Goal: Book appointment/travel/reservation

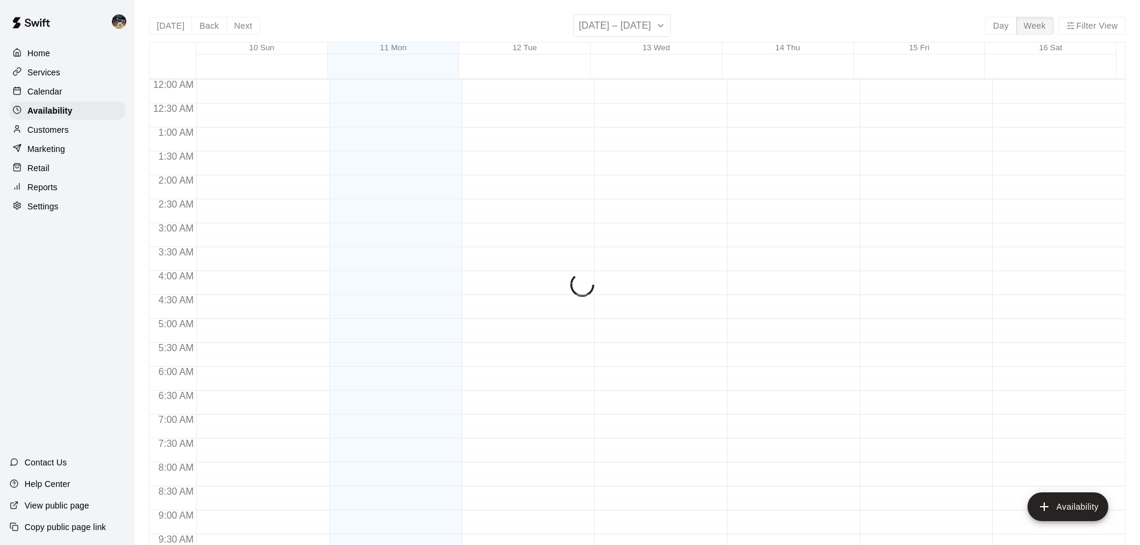
scroll to position [670, 0]
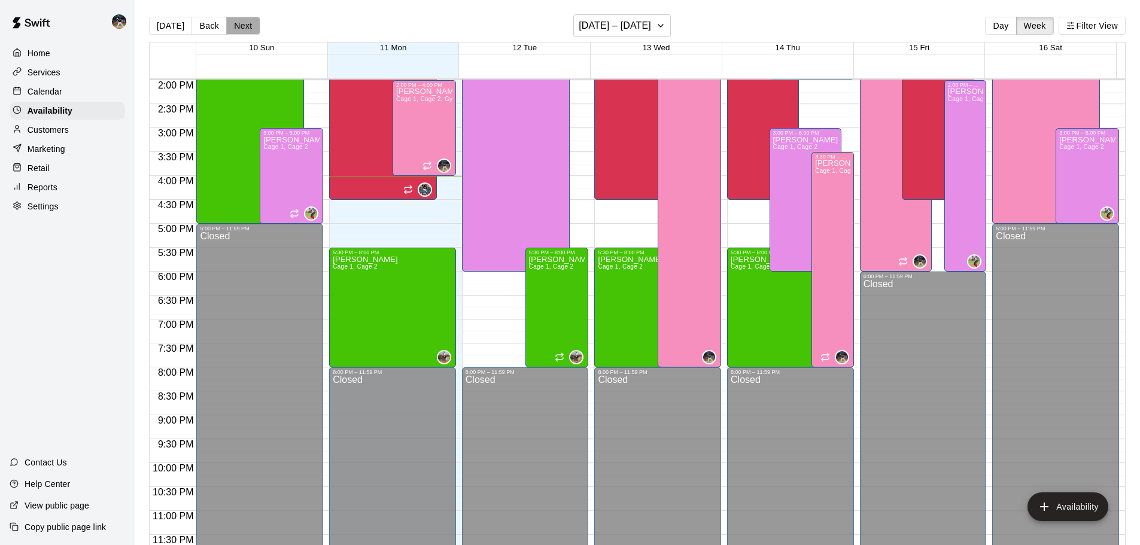
click at [236, 19] on button "Next" at bounding box center [243, 26] width 34 height 18
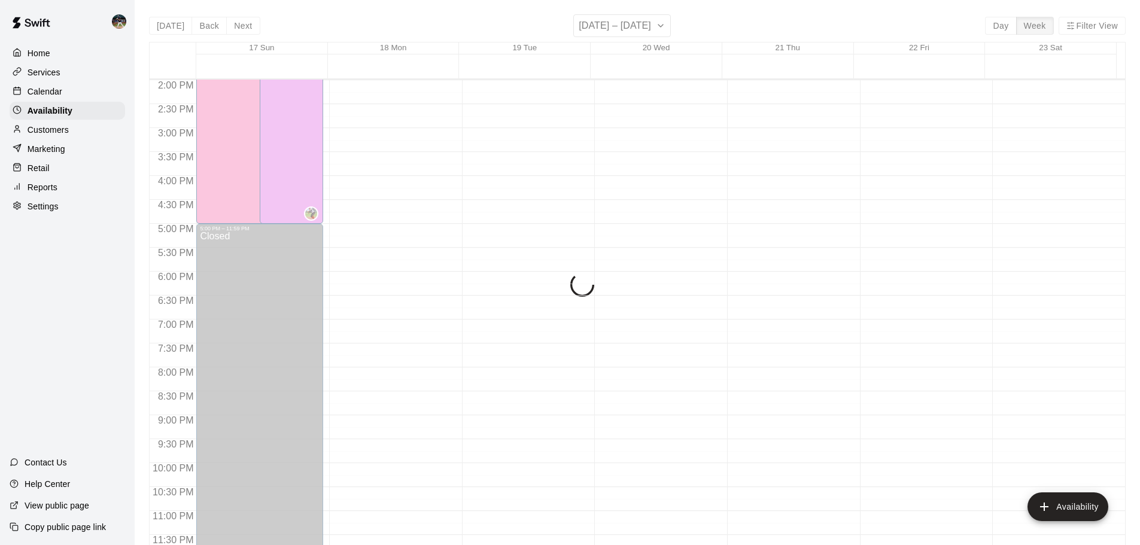
click at [237, 20] on div "[DATE] Back Next [DATE] – [DATE] Day Week Filter View 17 Sun 18 Mon 19 Tue 20 W…" at bounding box center [637, 286] width 977 height 545
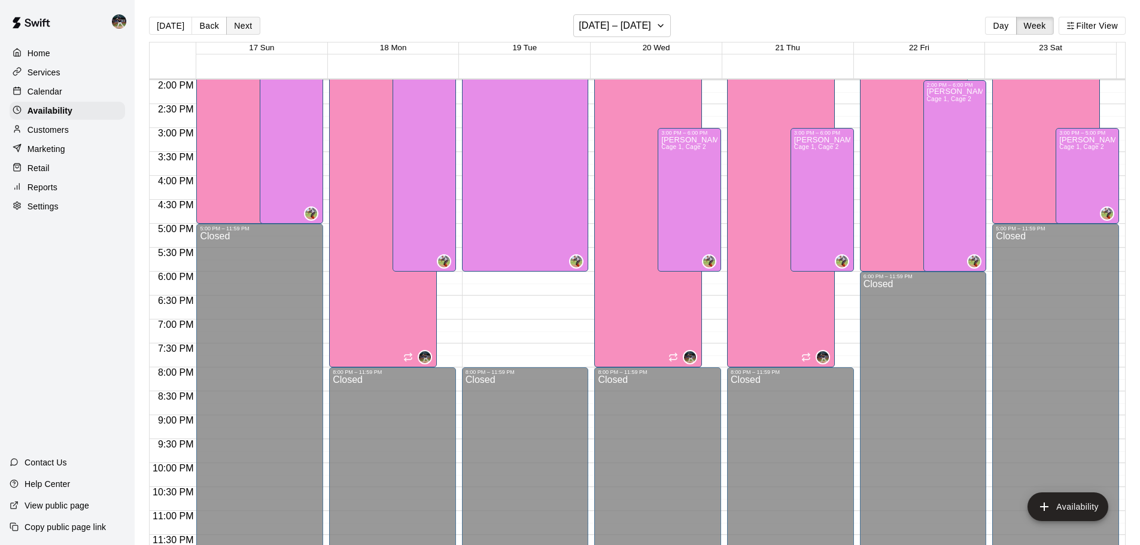
click at [241, 23] on button "Next" at bounding box center [243, 26] width 34 height 18
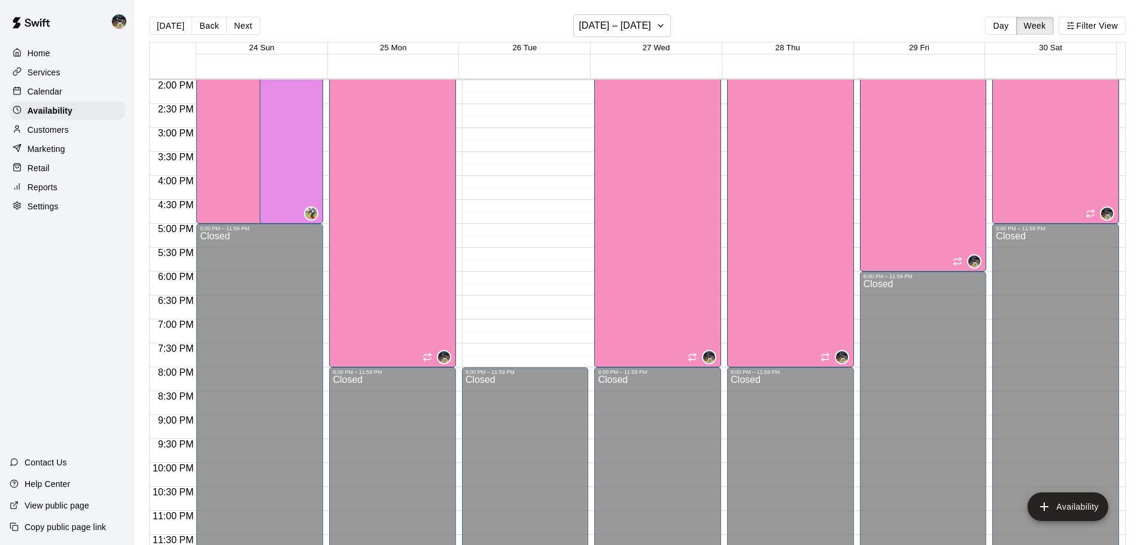
click at [244, 25] on button "Next" at bounding box center [243, 26] width 34 height 18
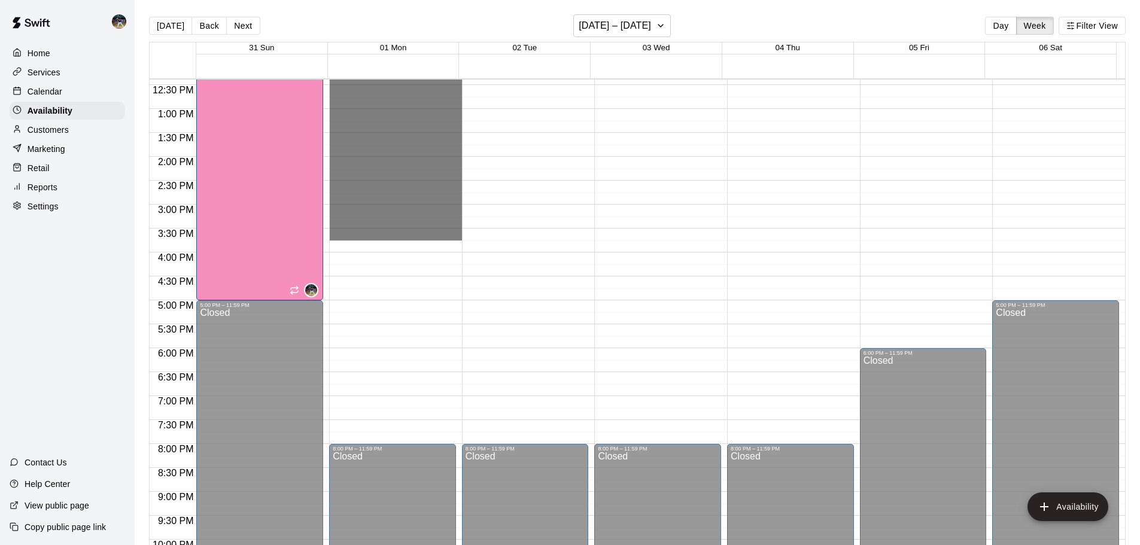
scroll to position [611, 0]
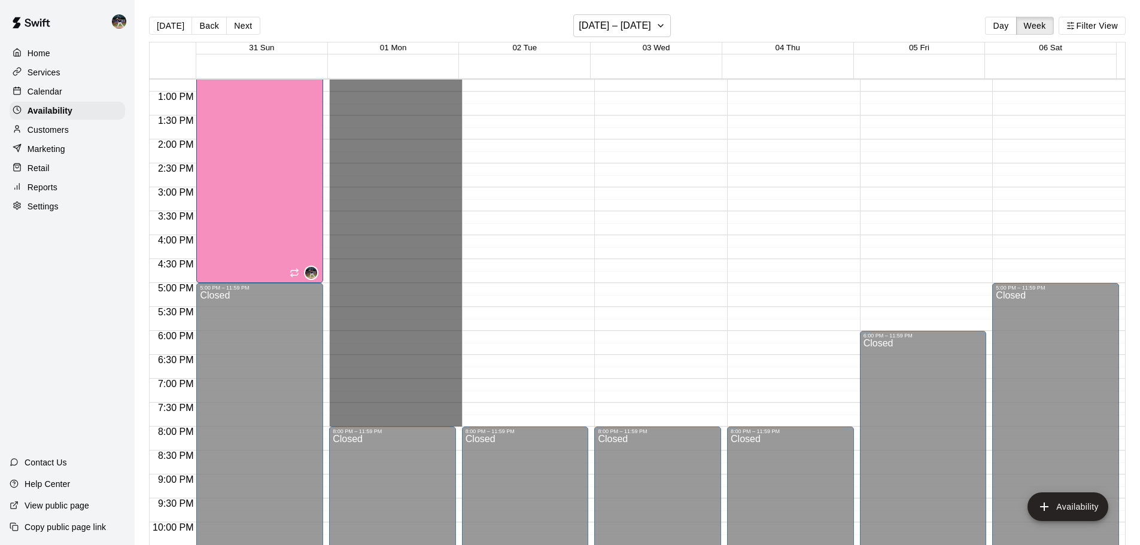
drag, startPoint x: 385, startPoint y: 190, endPoint x: 409, endPoint y: 418, distance: 229.9
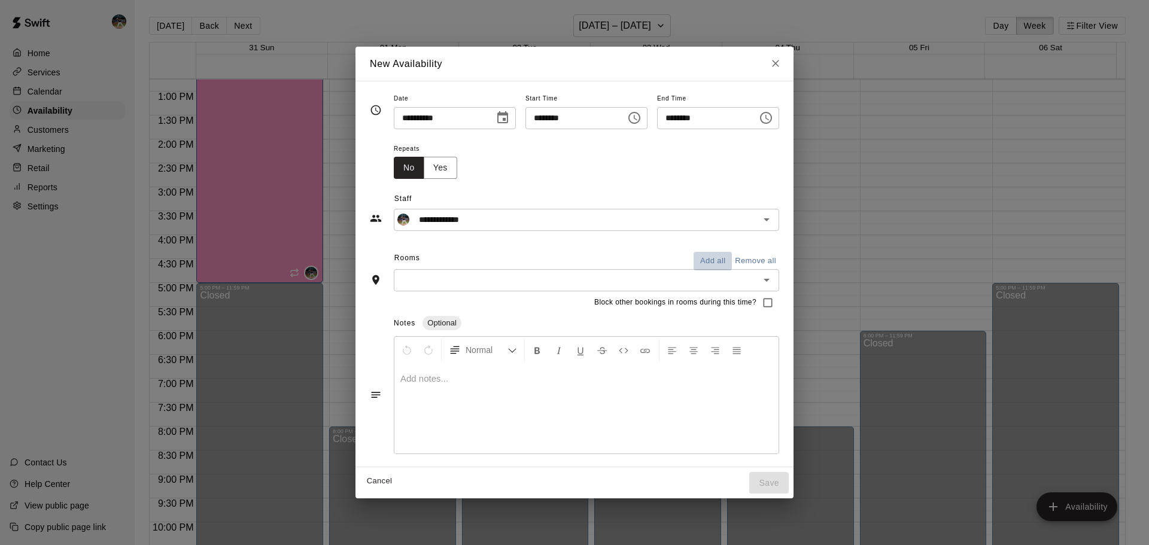
click at [732, 261] on button "Add all" at bounding box center [713, 261] width 38 height 19
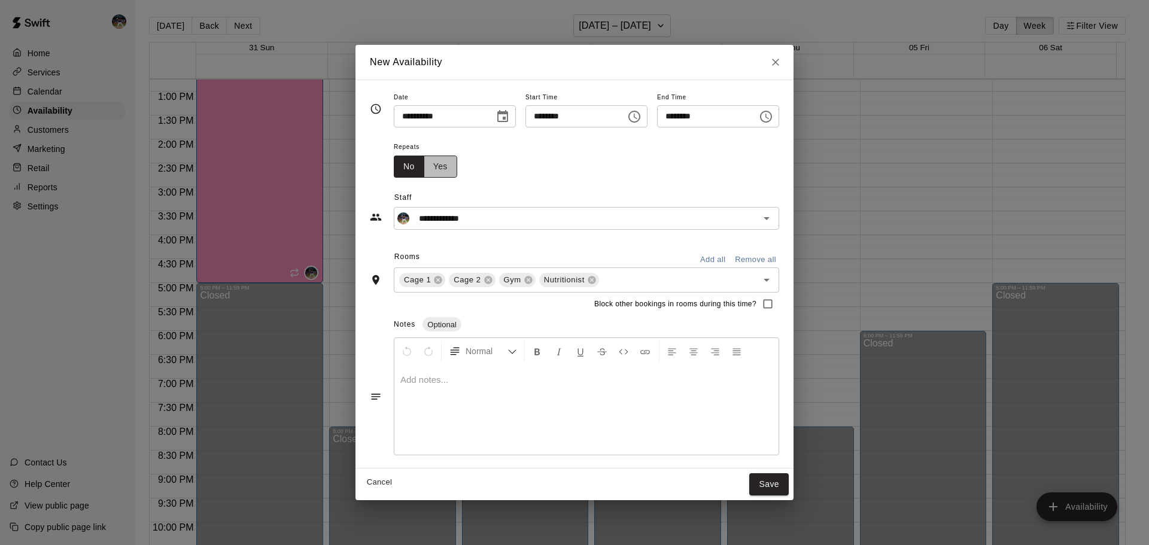
click at [424, 171] on button "Yes" at bounding box center [441, 167] width 34 height 22
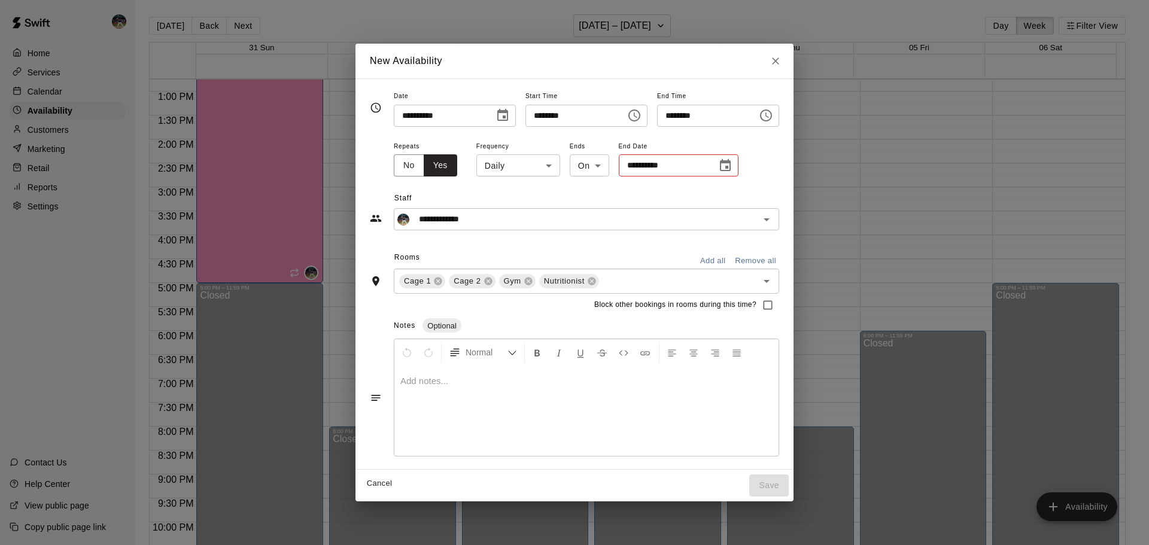
click at [520, 162] on body "Home Services Calendar Availability Customers Marketing Retail Reports Settings…" at bounding box center [574, 282] width 1149 height 564
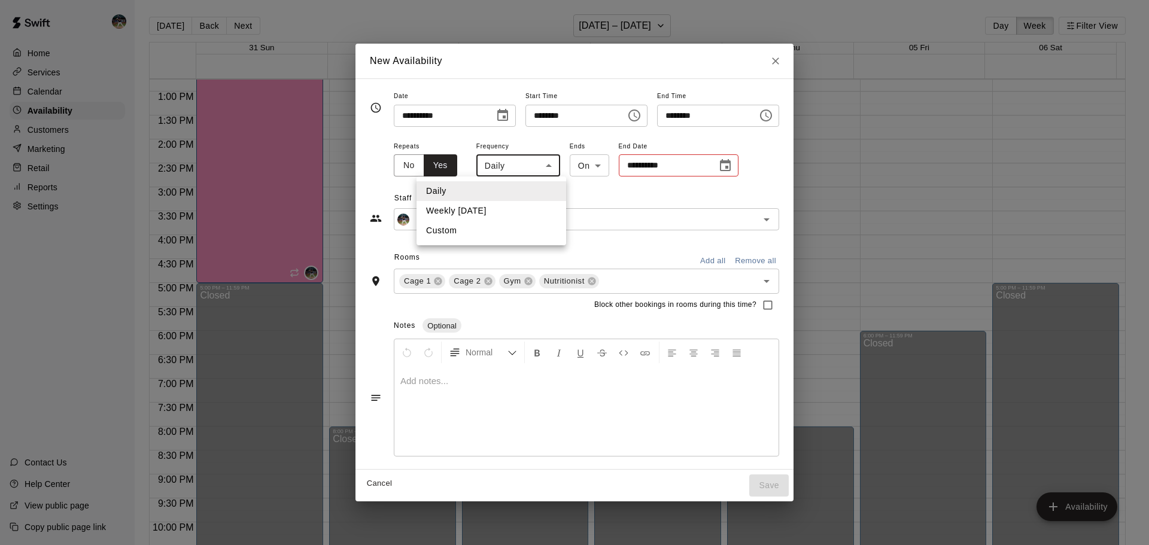
click at [511, 220] on ul "Daily Weekly [DATE] Custom" at bounding box center [492, 211] width 150 height 69
click at [512, 211] on li "Weekly [DATE]" at bounding box center [492, 211] width 150 height 20
type input "******"
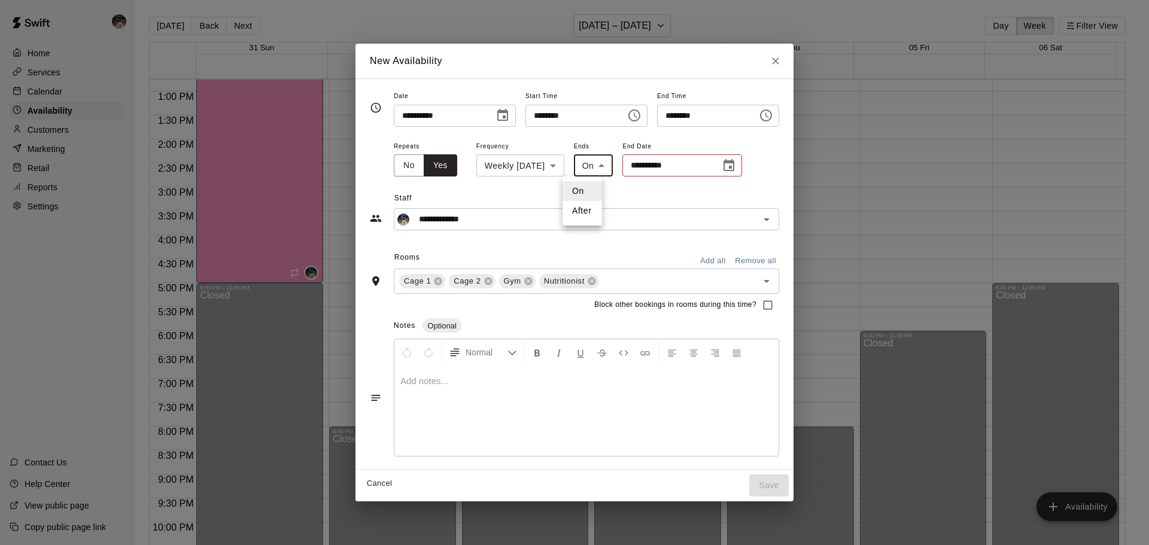
click at [584, 170] on body "Home Services Calendar Availability Customers Marketing Retail Reports Settings…" at bounding box center [574, 282] width 1149 height 564
click at [648, 172] on div at bounding box center [574, 272] width 1149 height 545
click at [722, 169] on icon "Choose date" at bounding box center [729, 166] width 14 height 14
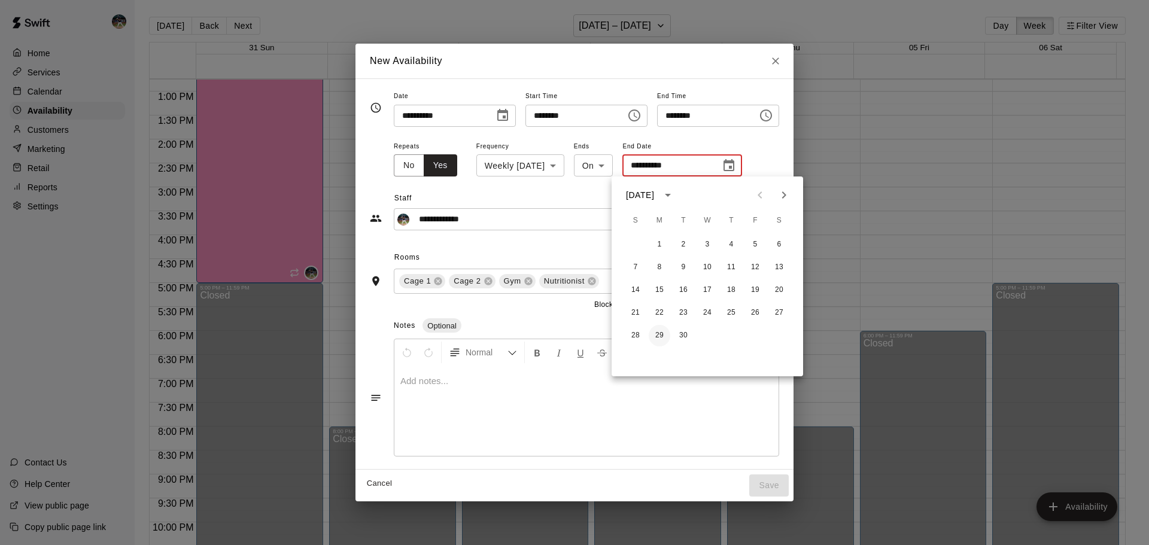
click at [661, 332] on button "29" at bounding box center [660, 336] width 22 height 22
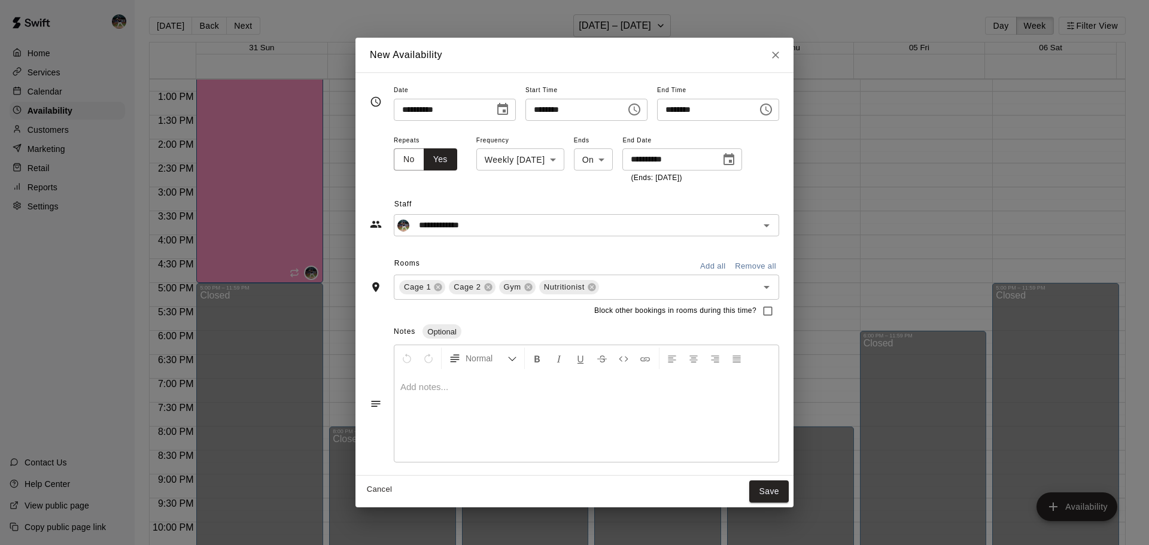
type input "**********"
click at [789, 493] on button "Save" at bounding box center [769, 492] width 40 height 22
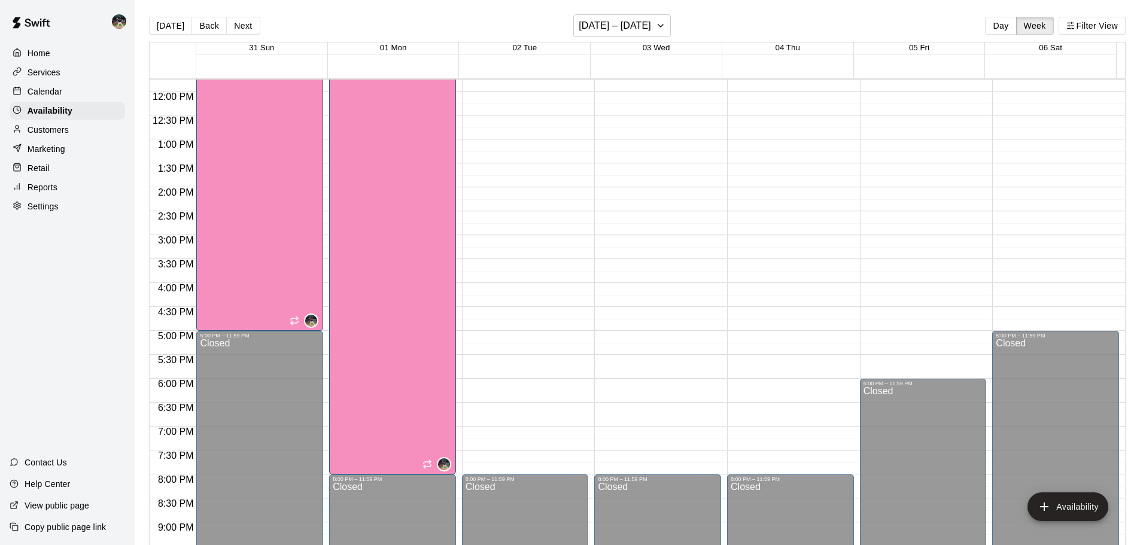
scroll to position [670, 0]
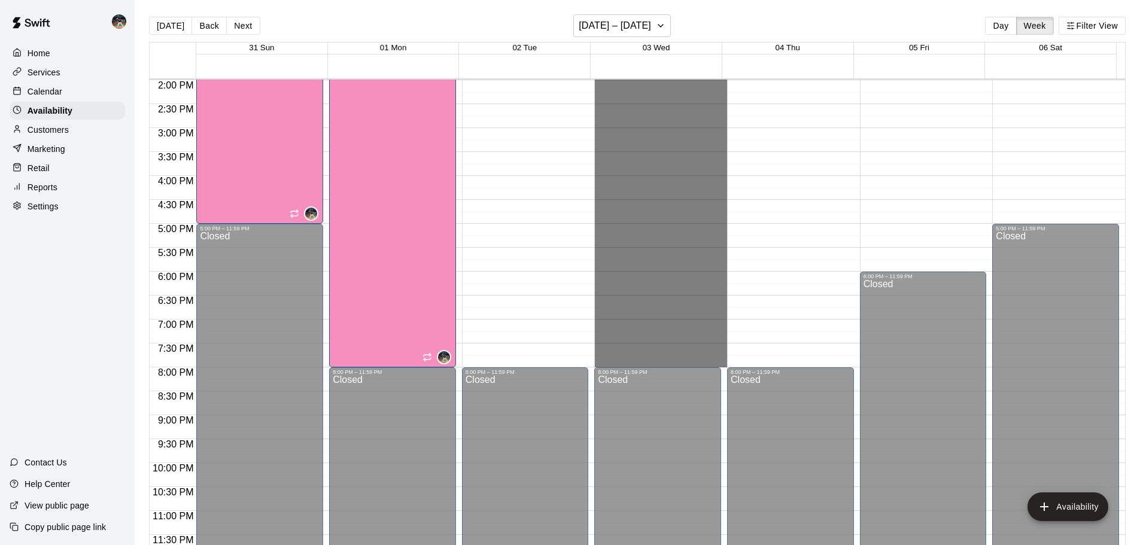
drag, startPoint x: 653, startPoint y: 190, endPoint x: 660, endPoint y: 360, distance: 170.1
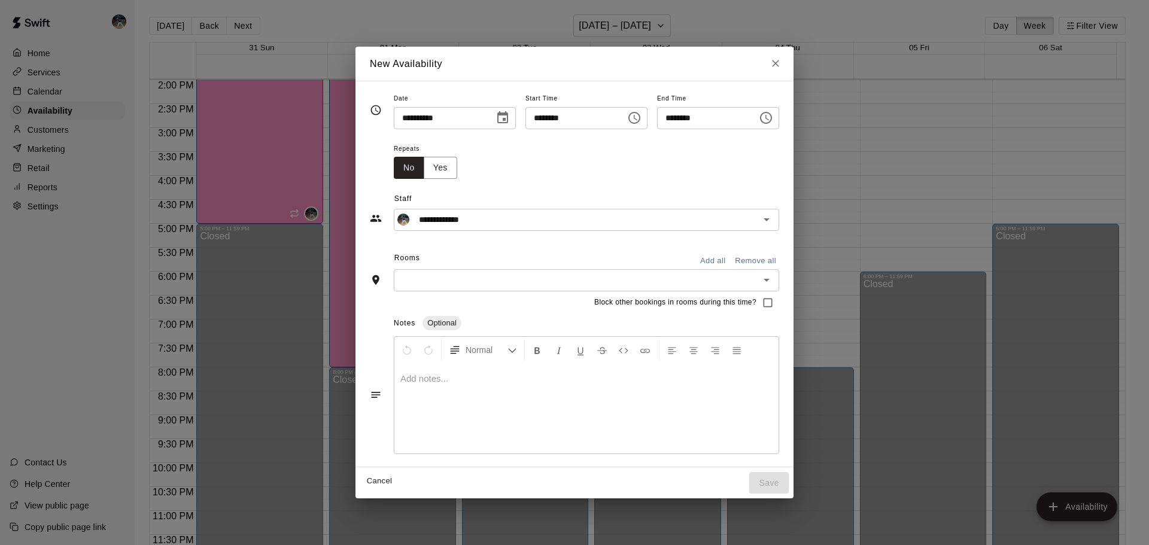
click at [732, 260] on button "Add all" at bounding box center [713, 261] width 38 height 19
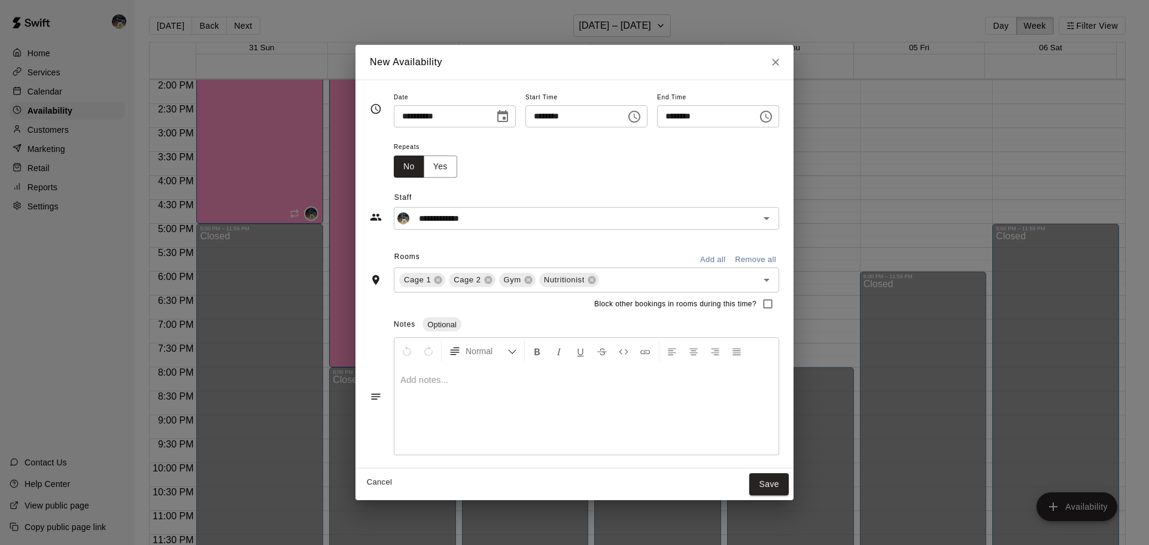
click at [417, 177] on div "**********" at bounding box center [574, 274] width 409 height 369
click at [424, 174] on button "Yes" at bounding box center [441, 167] width 34 height 22
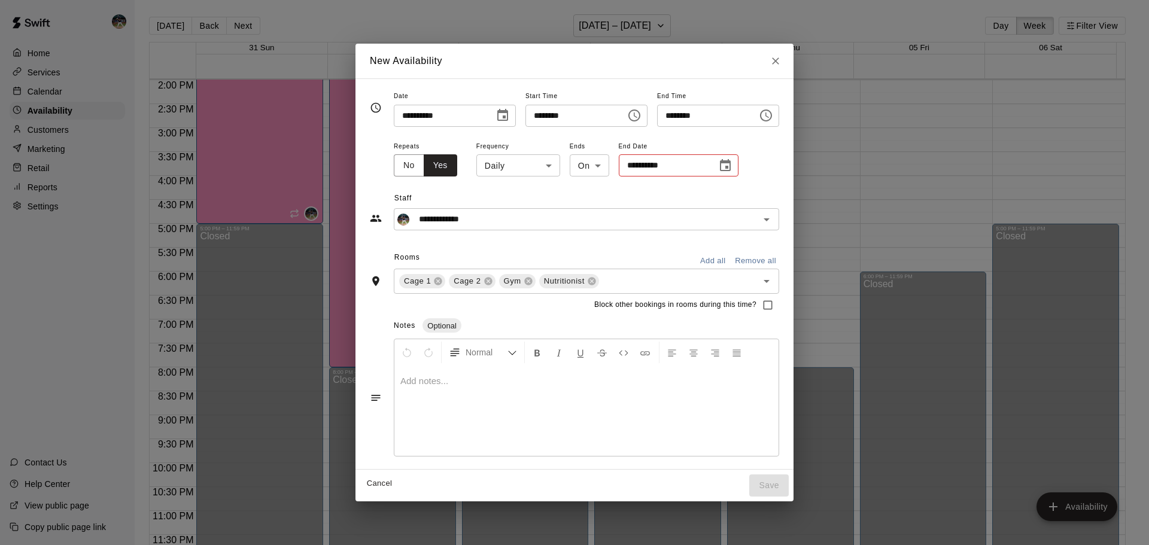
click at [554, 161] on body "Home Services Calendar Availability Customers Marketing Retail Reports Settings…" at bounding box center [574, 282] width 1149 height 564
click at [519, 163] on div at bounding box center [574, 272] width 1149 height 545
click at [518, 166] on body "Home Services Calendar Availability Customers Marketing Retail Reports Settings…" at bounding box center [574, 282] width 1149 height 564
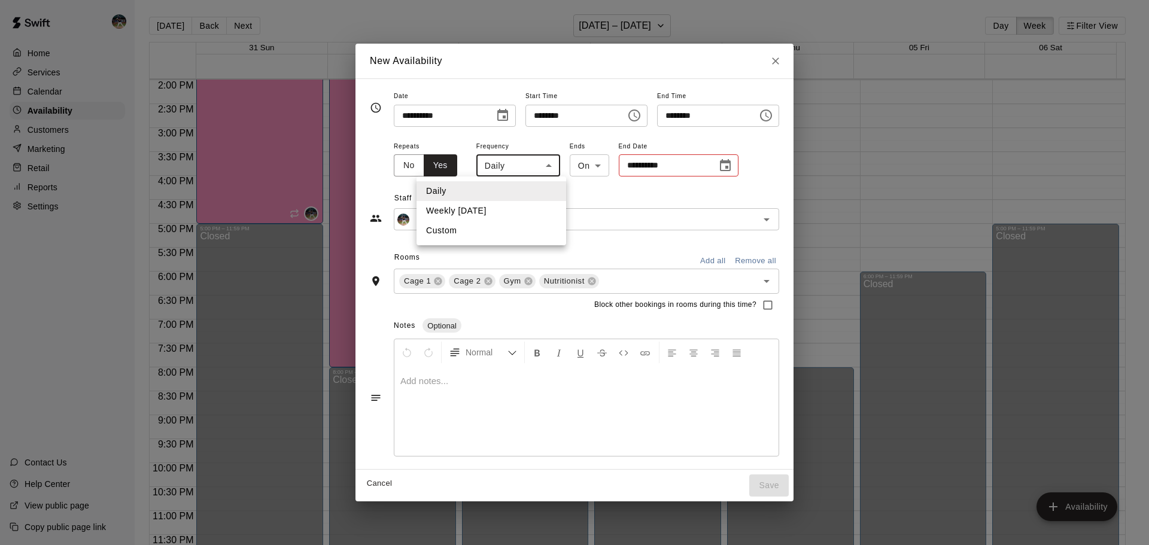
click at [500, 214] on li "Weekly [DATE]" at bounding box center [492, 211] width 150 height 20
type input "******"
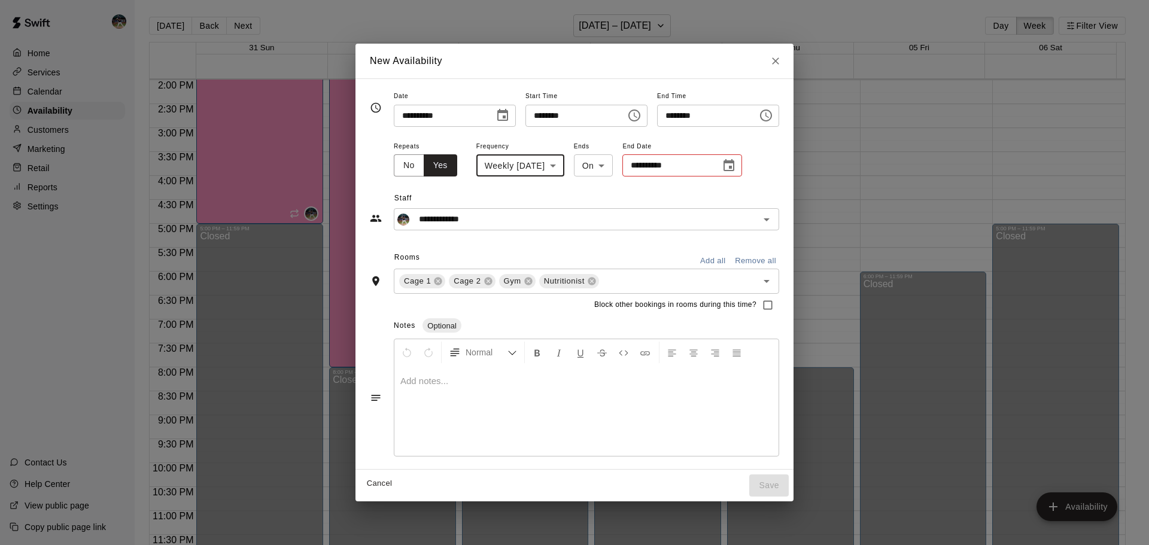
click at [728, 166] on icon "Choose date" at bounding box center [729, 165] width 11 height 12
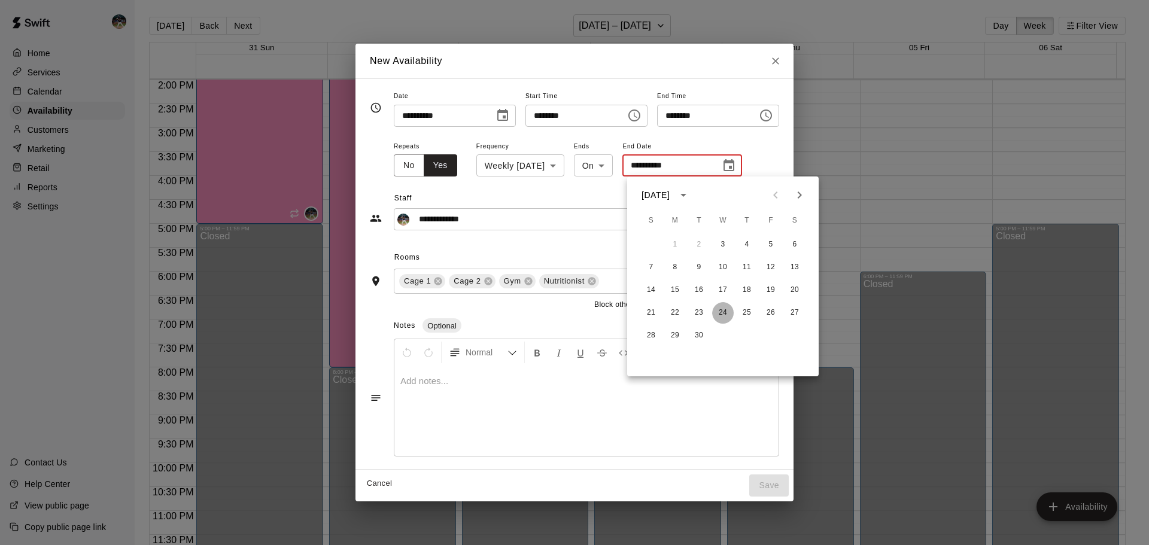
click at [722, 312] on button "24" at bounding box center [723, 313] width 22 height 22
type input "**********"
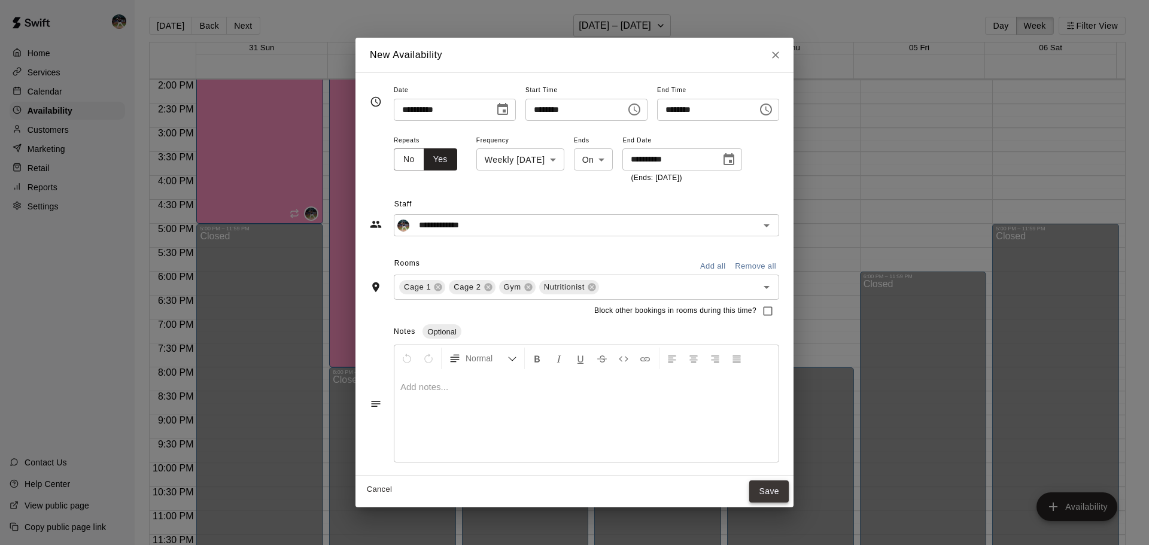
click at [789, 490] on button "Save" at bounding box center [769, 492] width 40 height 22
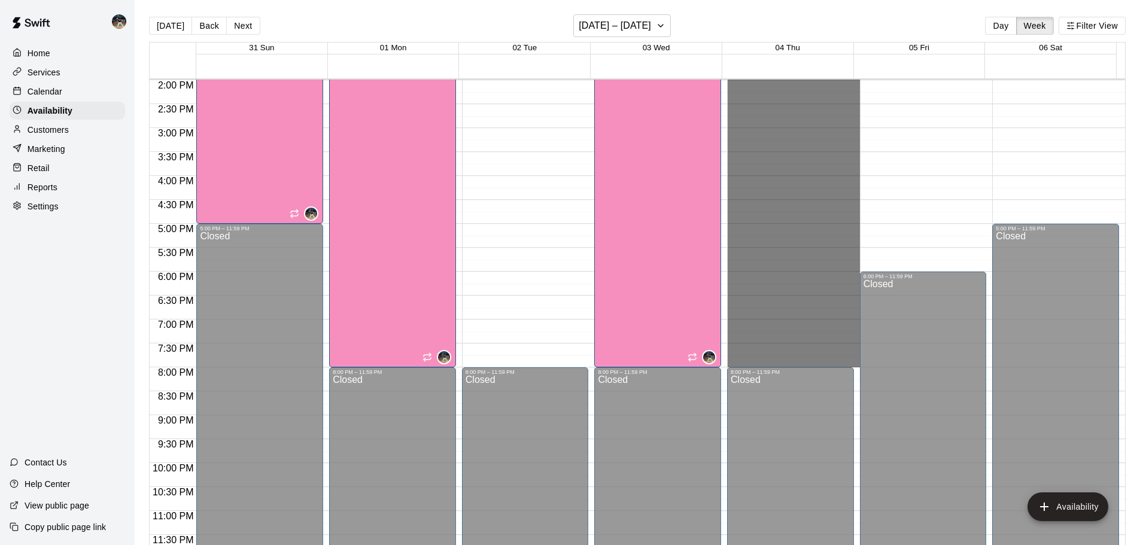
drag, startPoint x: 798, startPoint y: 131, endPoint x: 807, endPoint y: 358, distance: 227.1
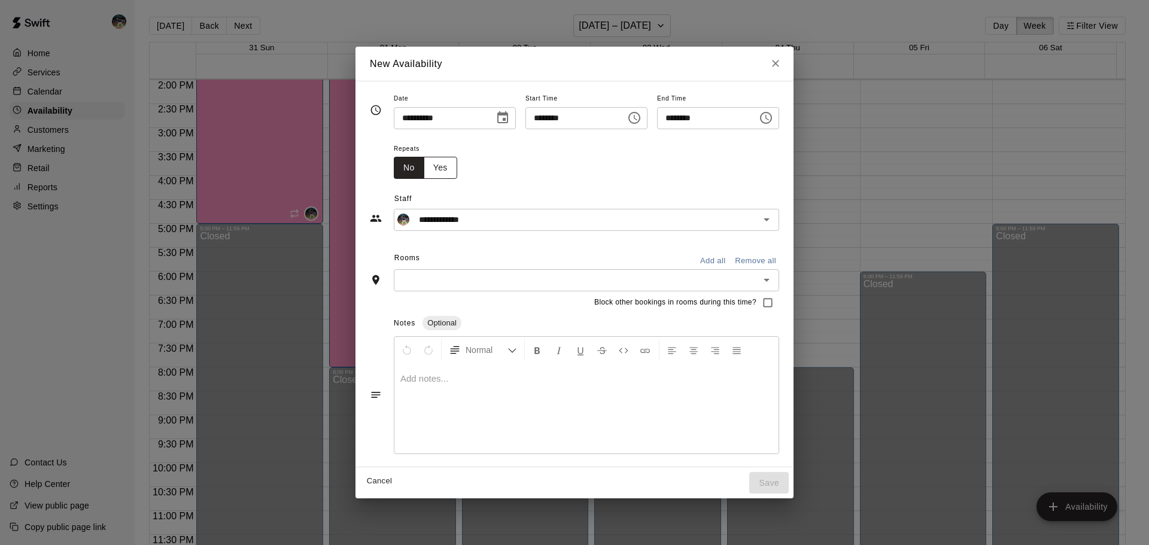
click at [424, 167] on button "Yes" at bounding box center [441, 168] width 34 height 22
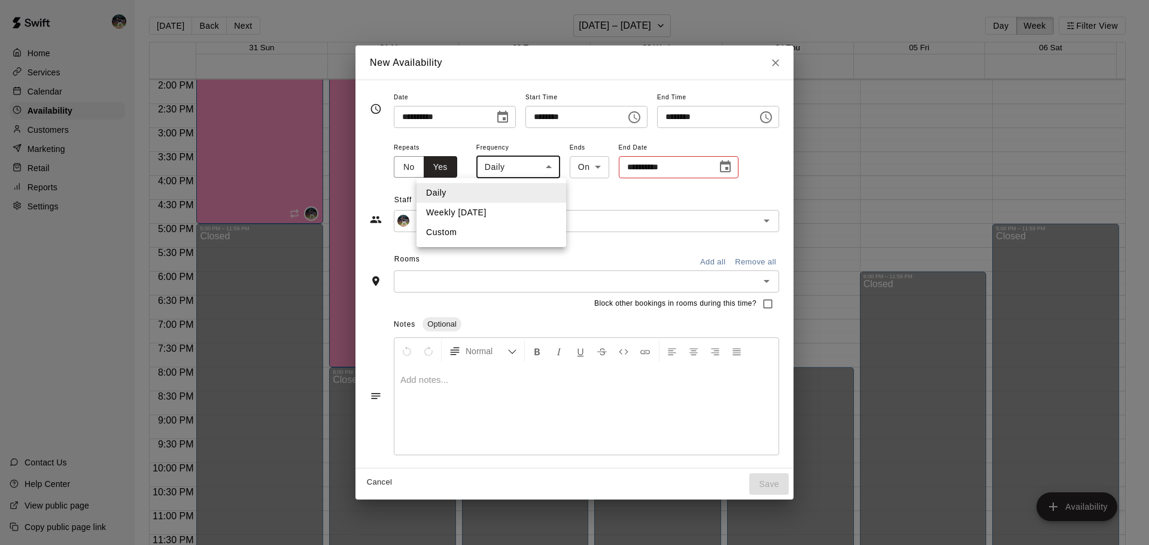
click at [484, 165] on body "Home Services Calendar Availability Customers Marketing Retail Reports Settings…" at bounding box center [574, 282] width 1149 height 564
click at [498, 211] on li "Weekly [DATE]" at bounding box center [492, 213] width 150 height 20
type input "******"
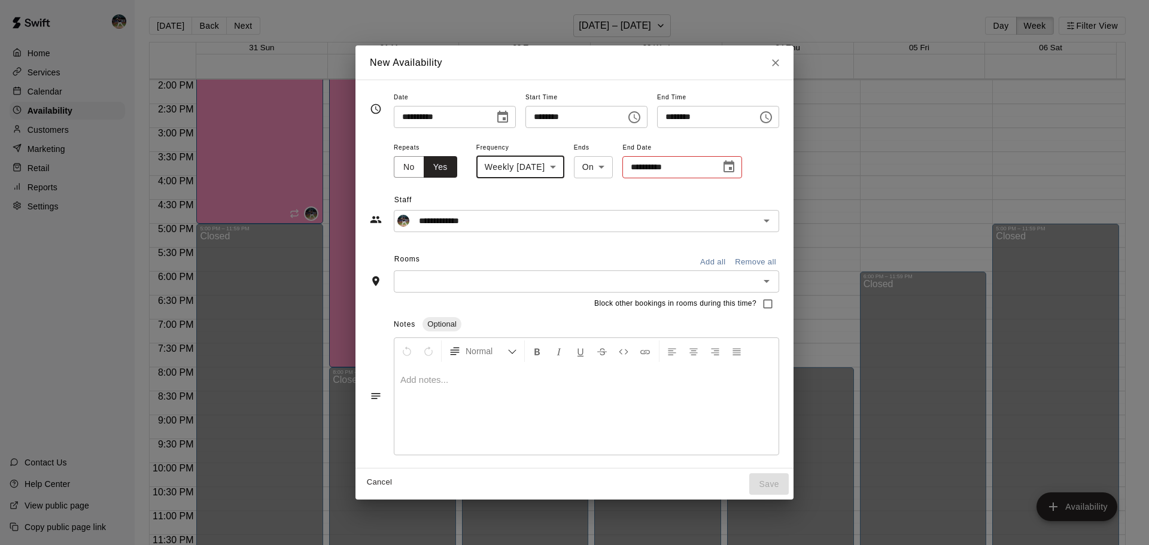
click at [724, 172] on icon "Choose date" at bounding box center [729, 166] width 11 height 12
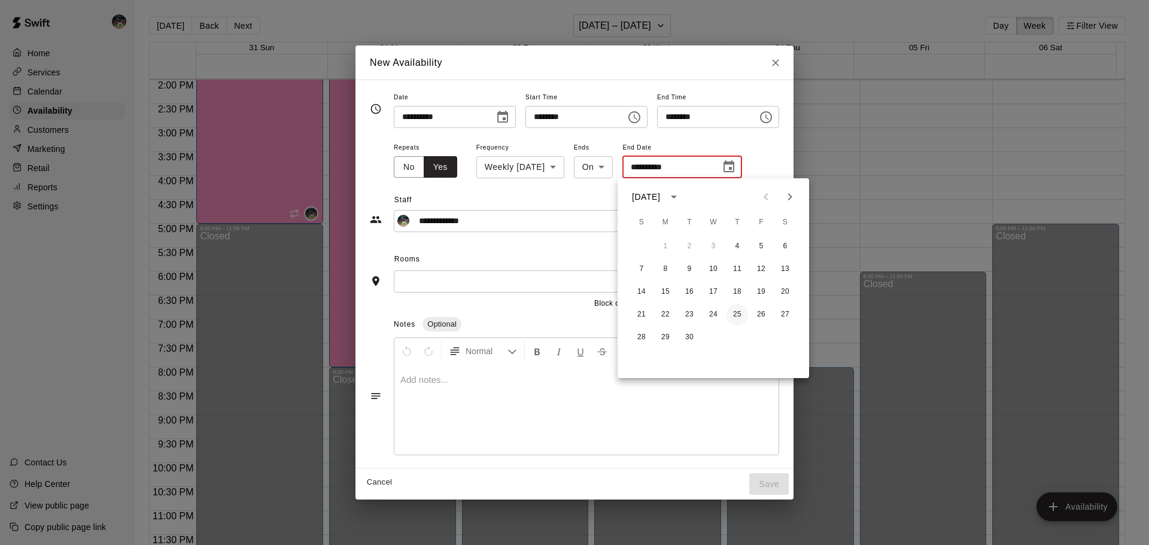
click at [735, 312] on button "25" at bounding box center [738, 315] width 22 height 22
type input "**********"
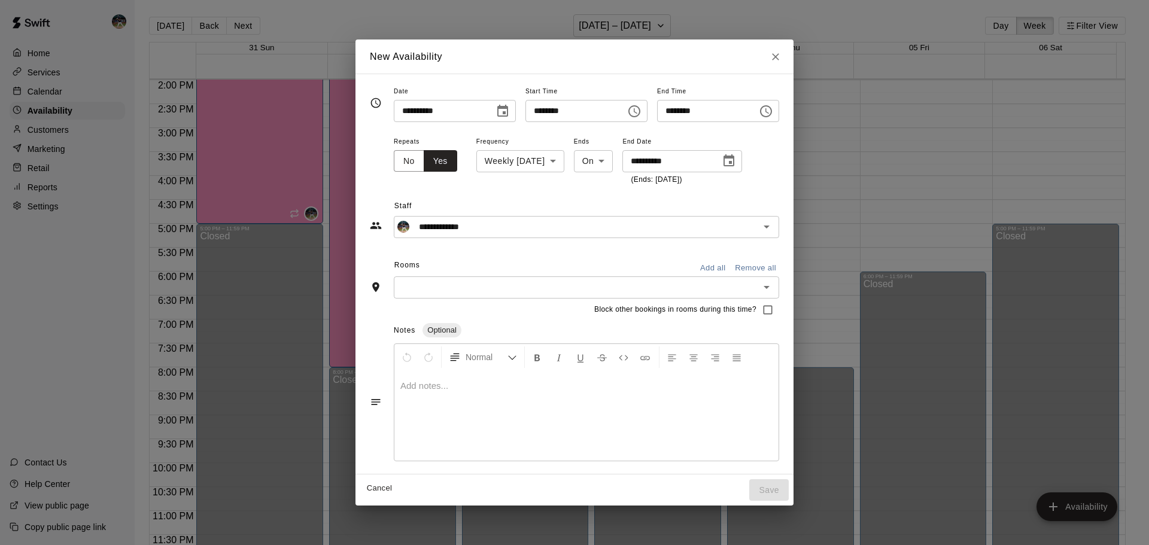
click at [732, 266] on button "Add all" at bounding box center [713, 268] width 38 height 19
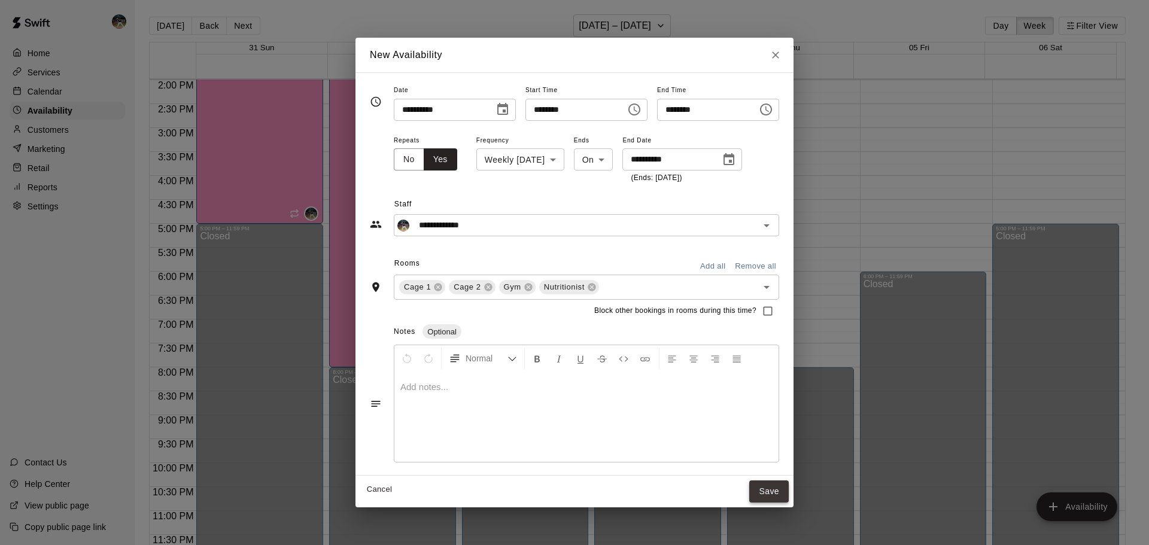
click at [789, 500] on button "Save" at bounding box center [769, 492] width 40 height 22
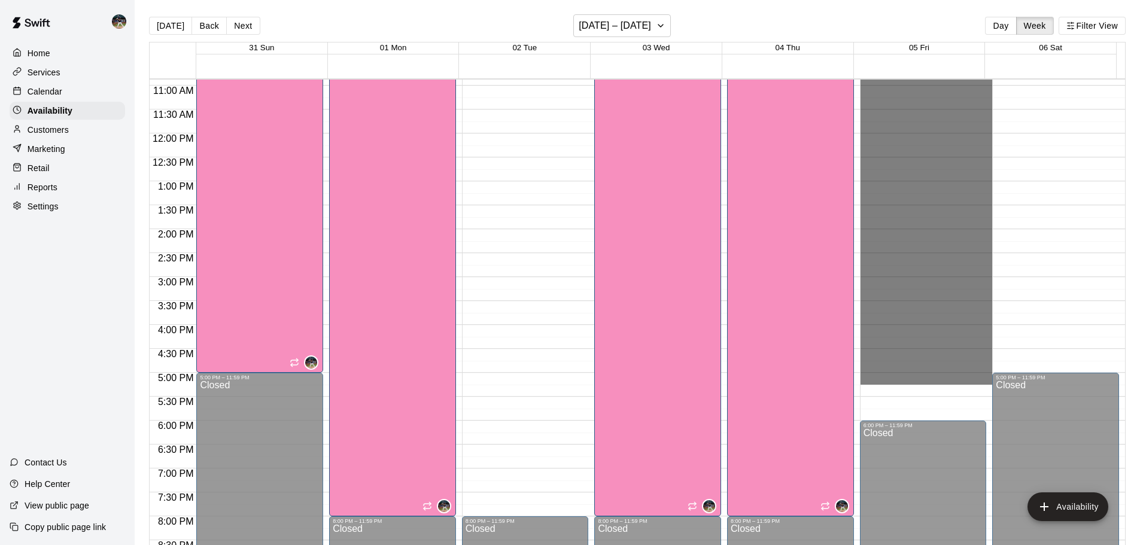
scroll to position [611, 0]
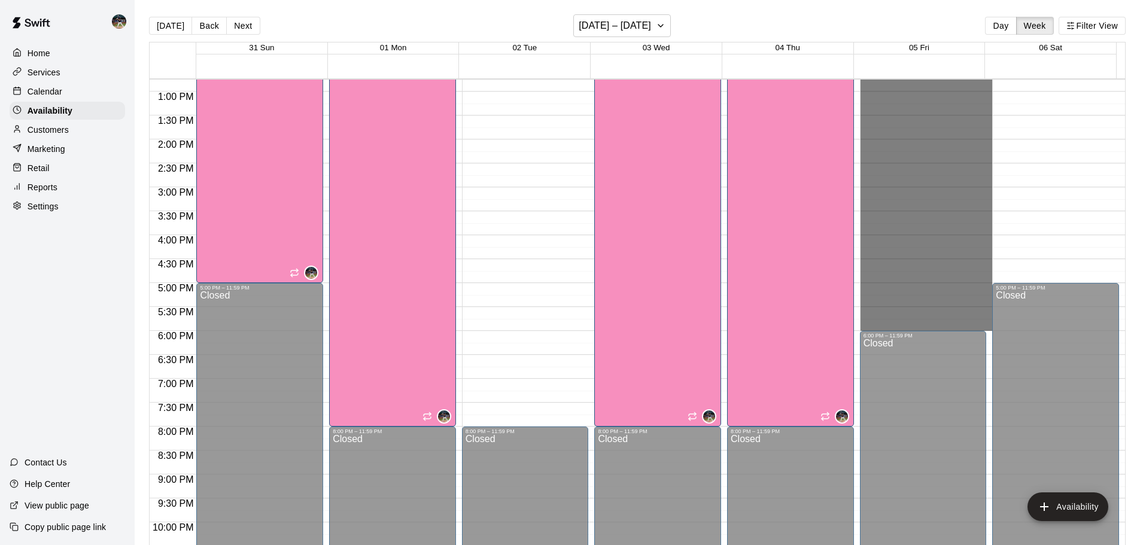
drag, startPoint x: 881, startPoint y: 130, endPoint x: 924, endPoint y: 329, distance: 202.8
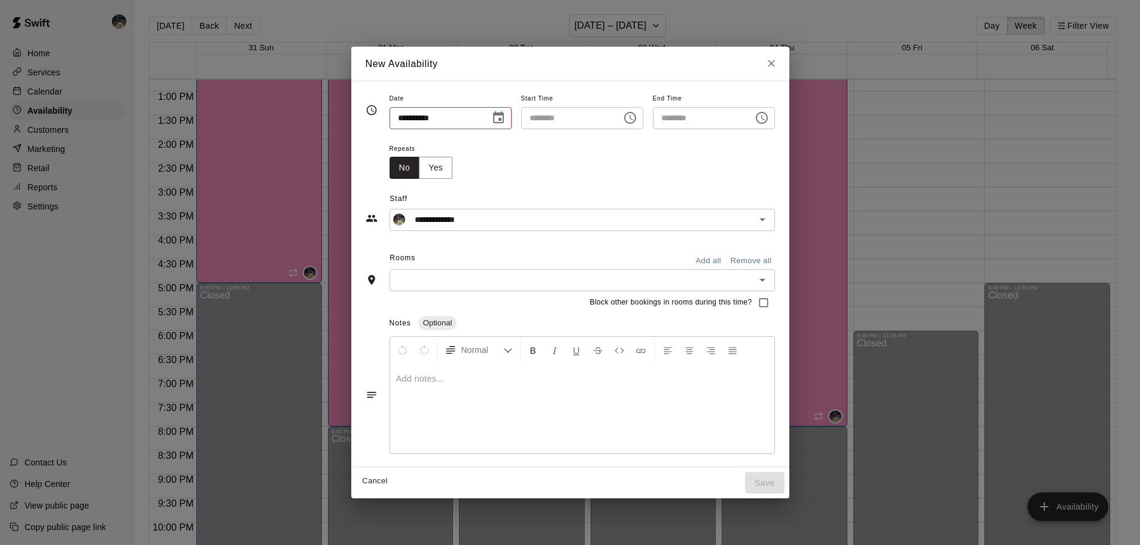
type input "**********"
type input "********"
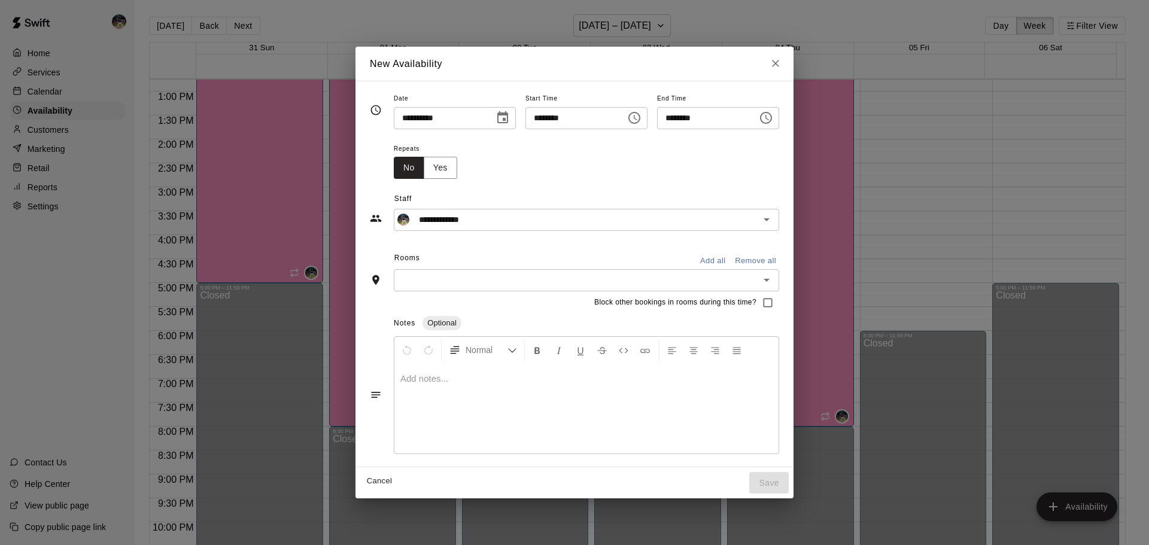
click at [732, 264] on button "Add all" at bounding box center [713, 261] width 38 height 19
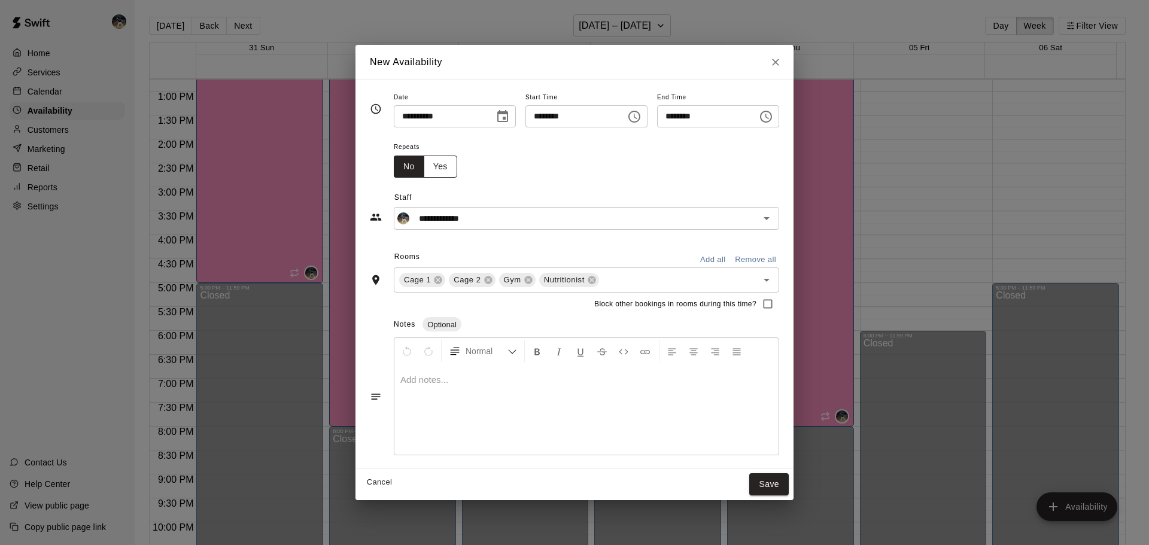
click at [429, 174] on button "Yes" at bounding box center [441, 167] width 34 height 22
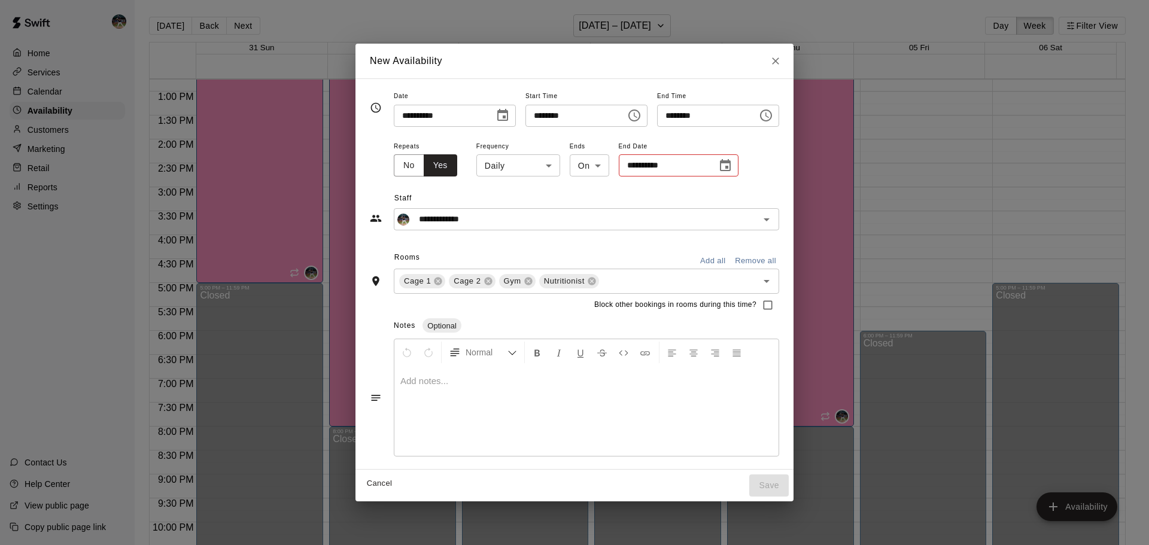
click at [476, 161] on body "Home Services Calendar Availability Customers Marketing Retail Reports Settings…" at bounding box center [574, 282] width 1149 height 564
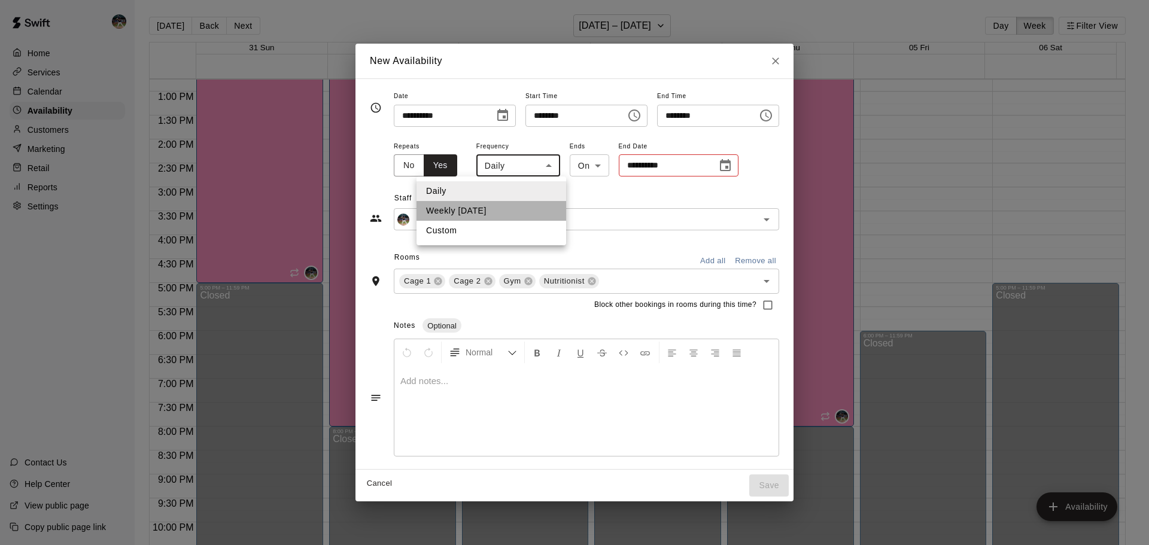
click at [493, 207] on li "Weekly [DATE]" at bounding box center [492, 211] width 150 height 20
type input "******"
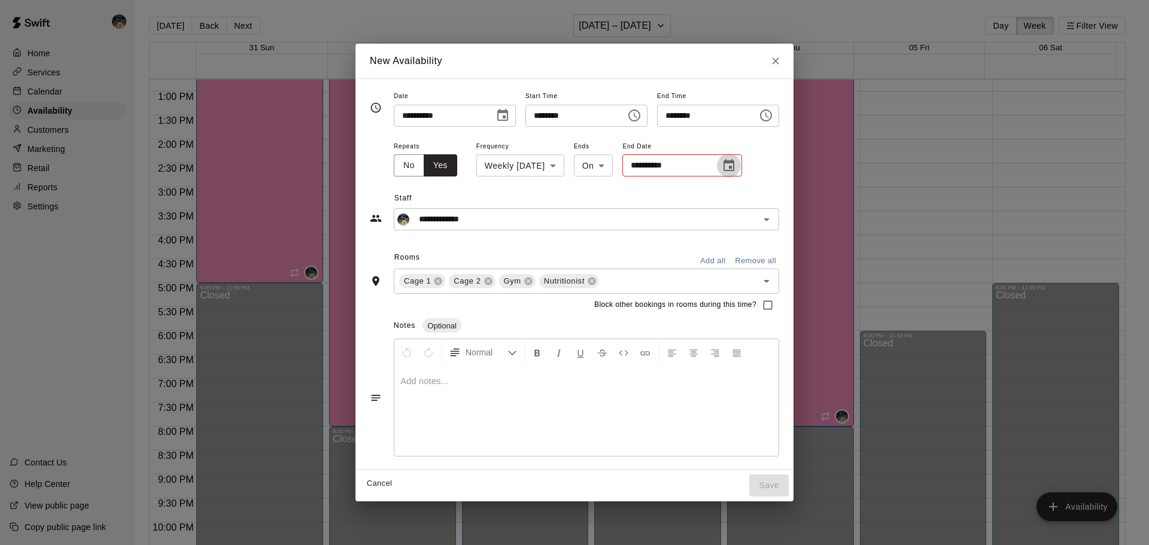
click at [722, 164] on icon "Choose date" at bounding box center [729, 166] width 14 height 14
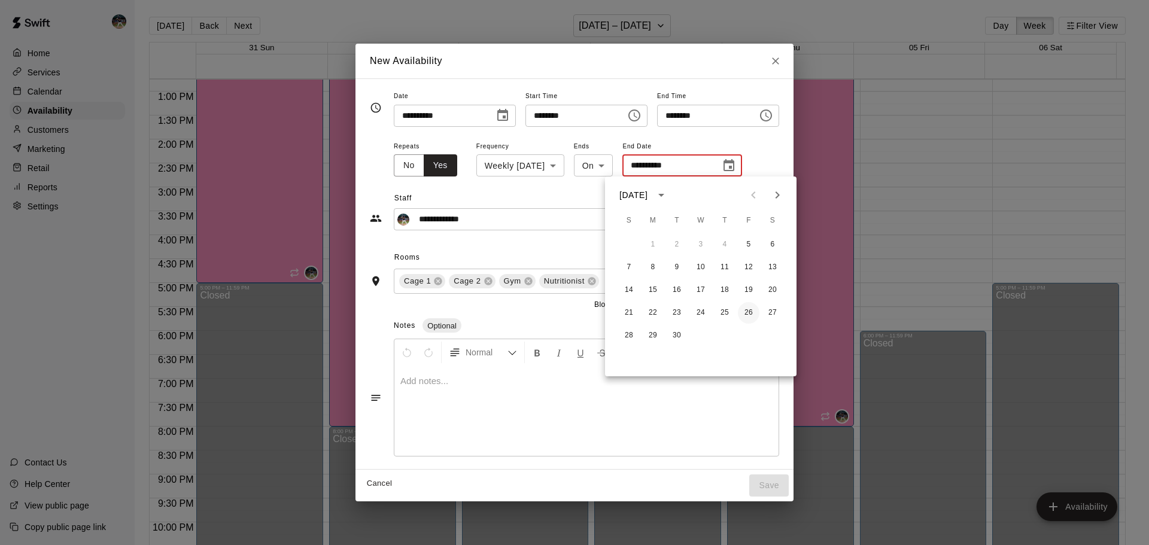
click at [748, 311] on button "26" at bounding box center [749, 313] width 22 height 22
type input "**********"
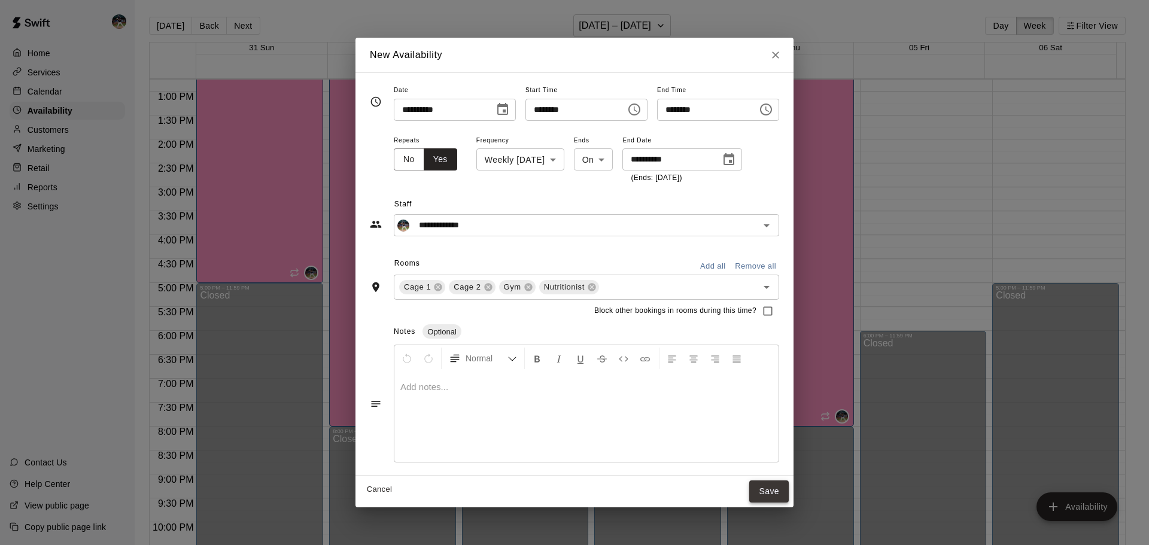
click at [789, 489] on button "Save" at bounding box center [769, 492] width 40 height 22
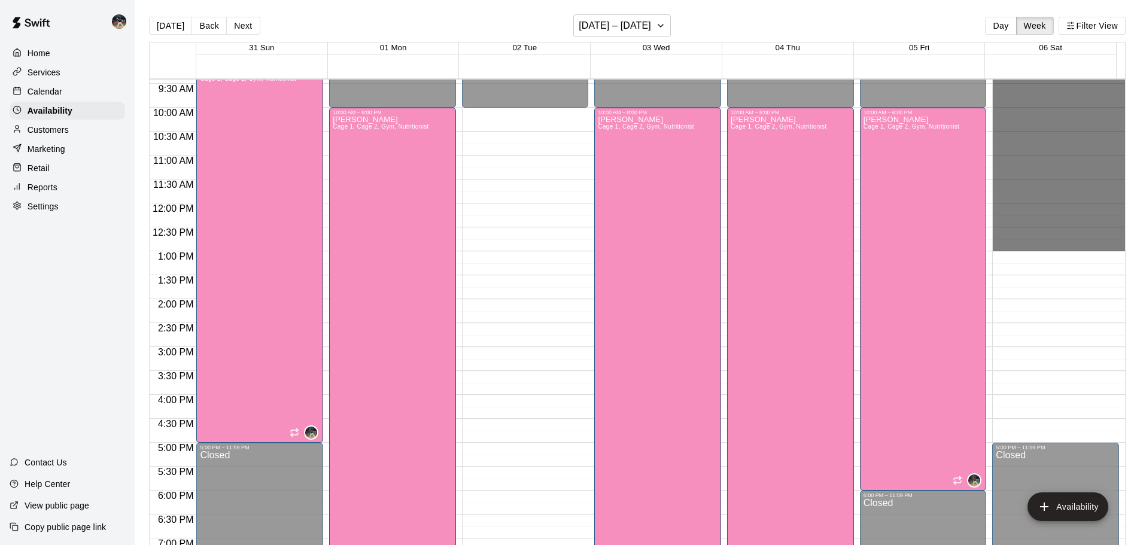
scroll to position [551, 0]
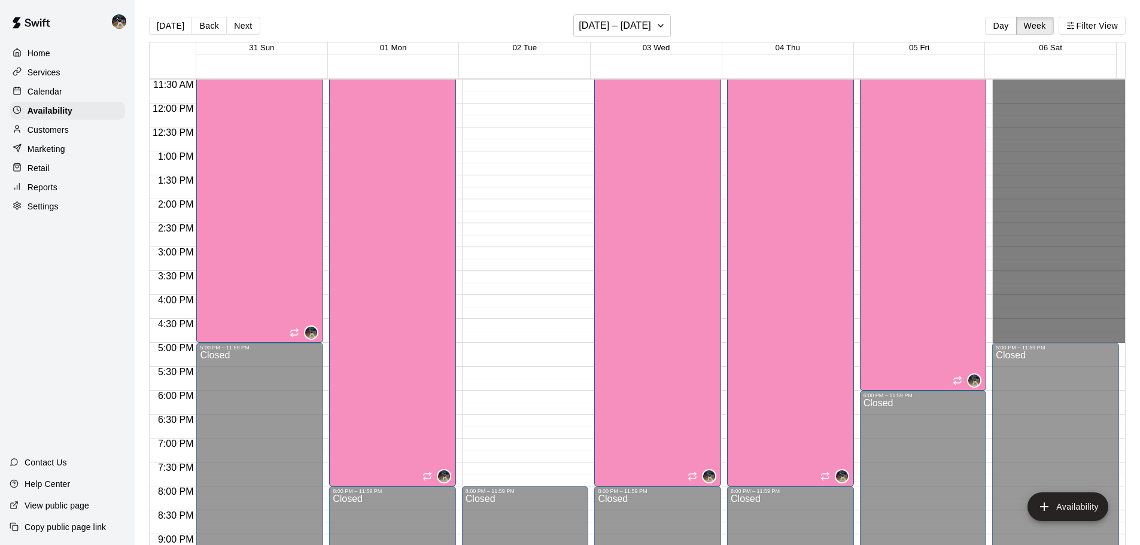
drag, startPoint x: 1012, startPoint y: 141, endPoint x: 1071, endPoint y: 340, distance: 207.6
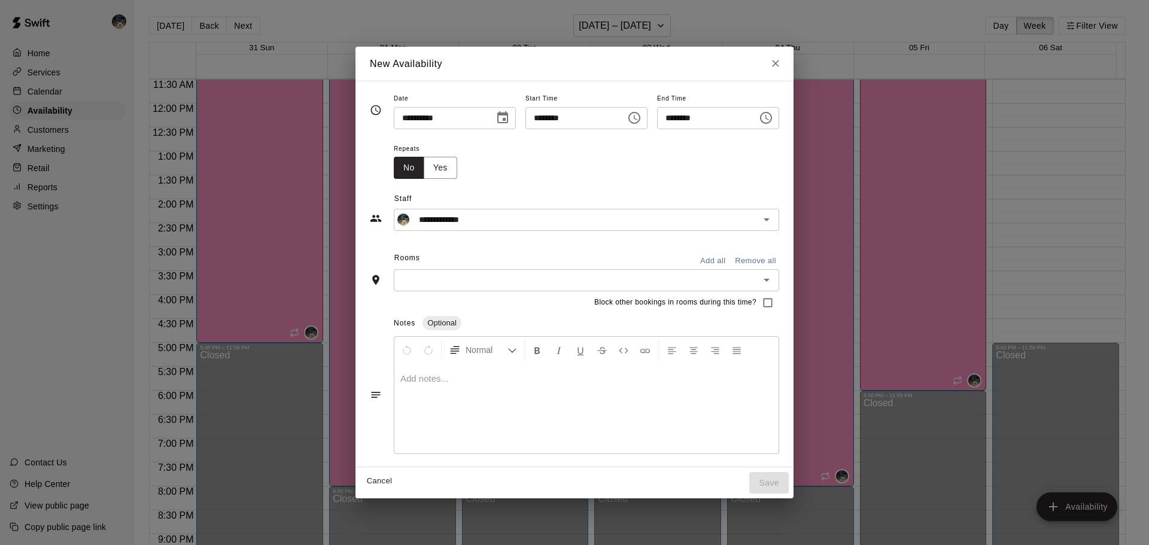
click at [732, 255] on button "Add all" at bounding box center [713, 261] width 38 height 19
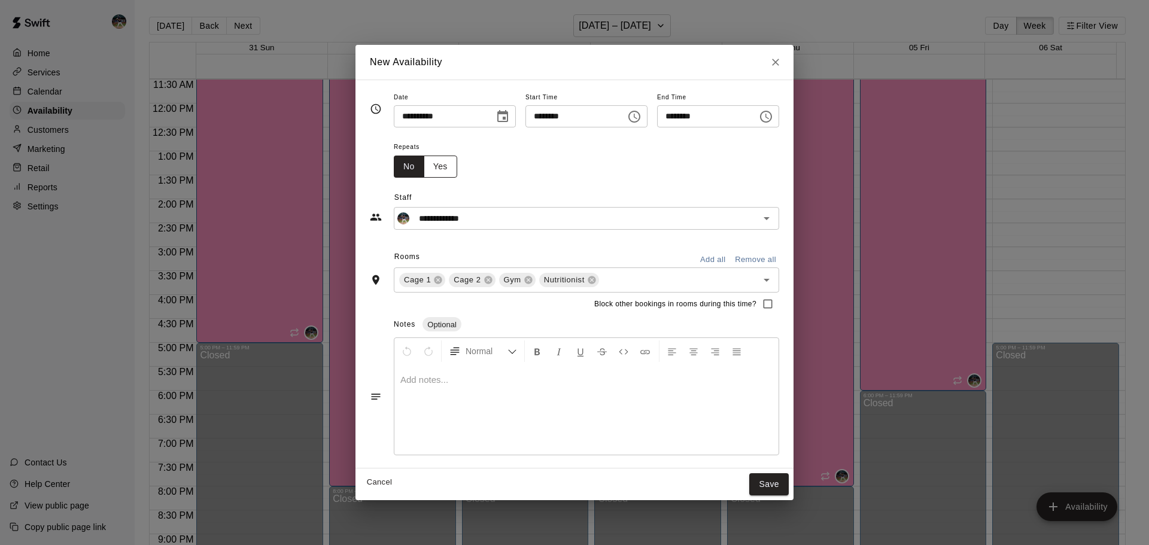
click at [424, 166] on button "Yes" at bounding box center [441, 167] width 34 height 22
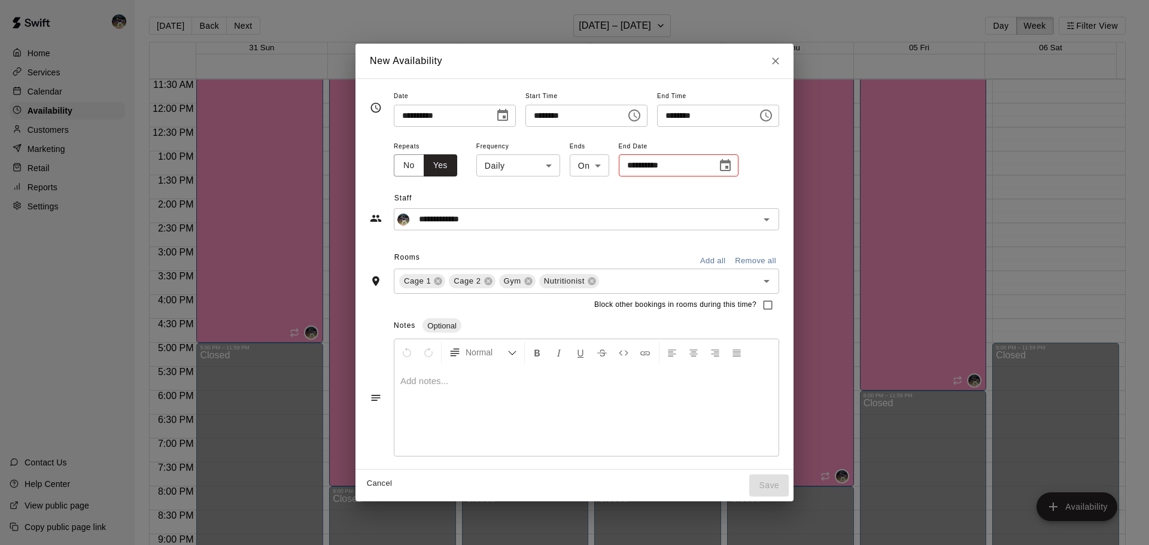
click at [494, 165] on body "Home Services Calendar Availability Customers Marketing Retail Reports Settings…" at bounding box center [574, 282] width 1149 height 564
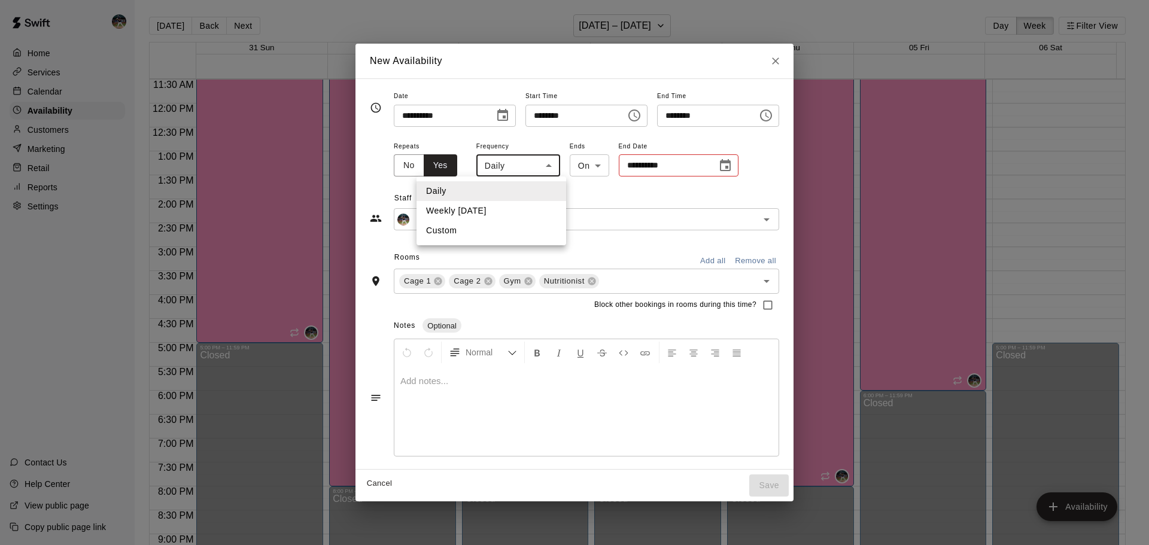
click at [515, 210] on li "Weekly [DATE]" at bounding box center [492, 211] width 150 height 20
type input "******"
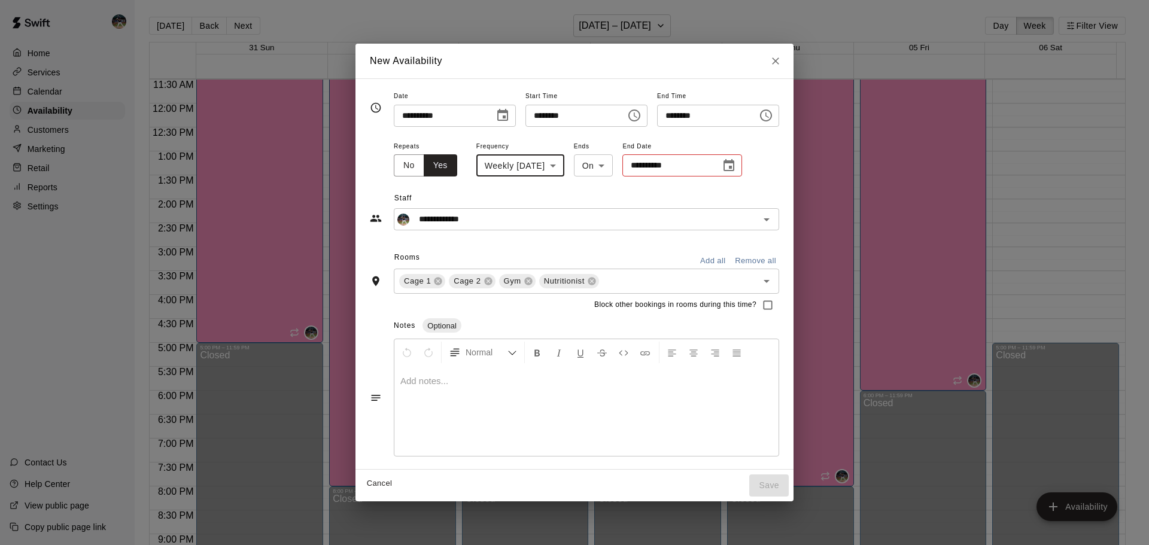
click at [726, 163] on icon "Choose date" at bounding box center [729, 165] width 11 height 12
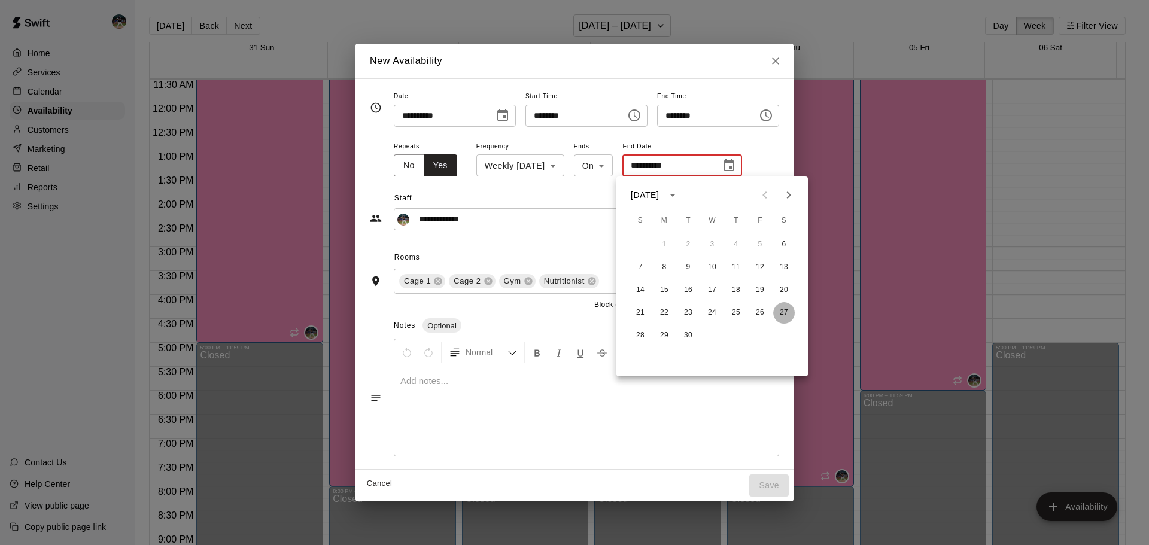
click at [786, 308] on button "27" at bounding box center [784, 313] width 22 height 22
type input "**********"
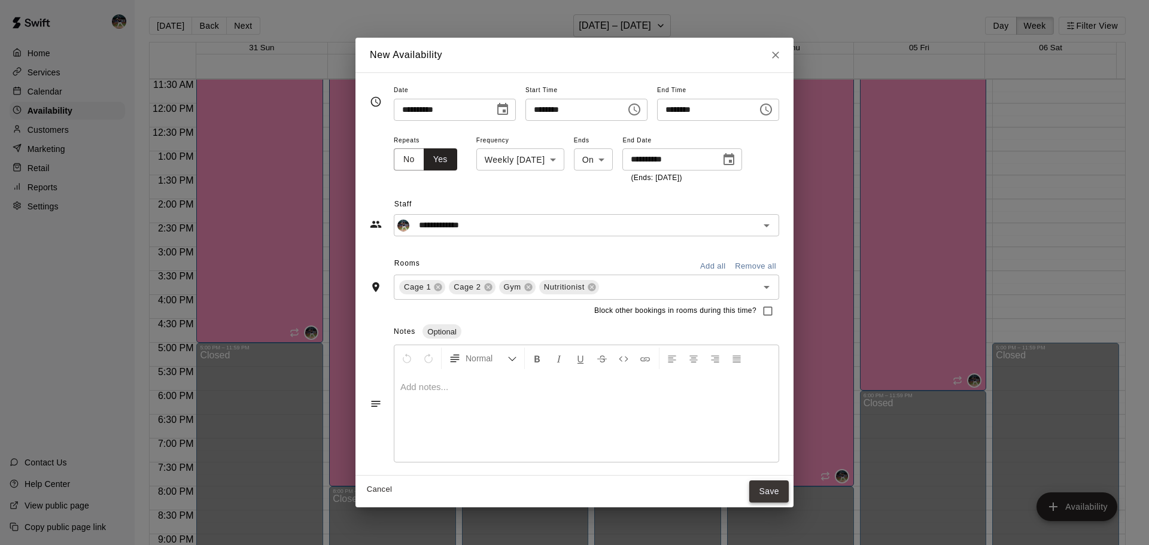
click at [789, 493] on button "Save" at bounding box center [769, 492] width 40 height 22
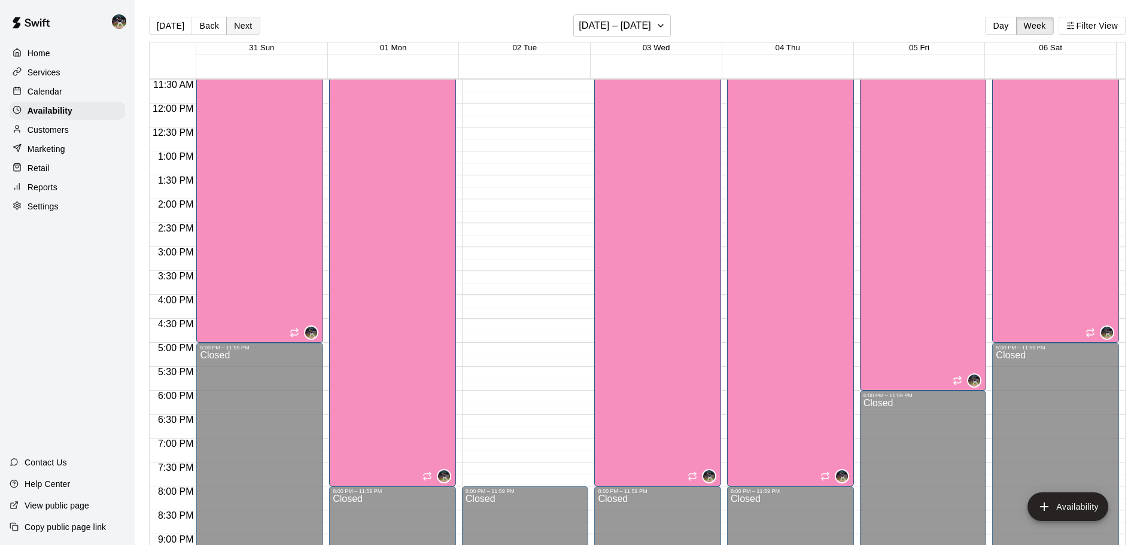
click at [240, 26] on button "Next" at bounding box center [243, 26] width 34 height 18
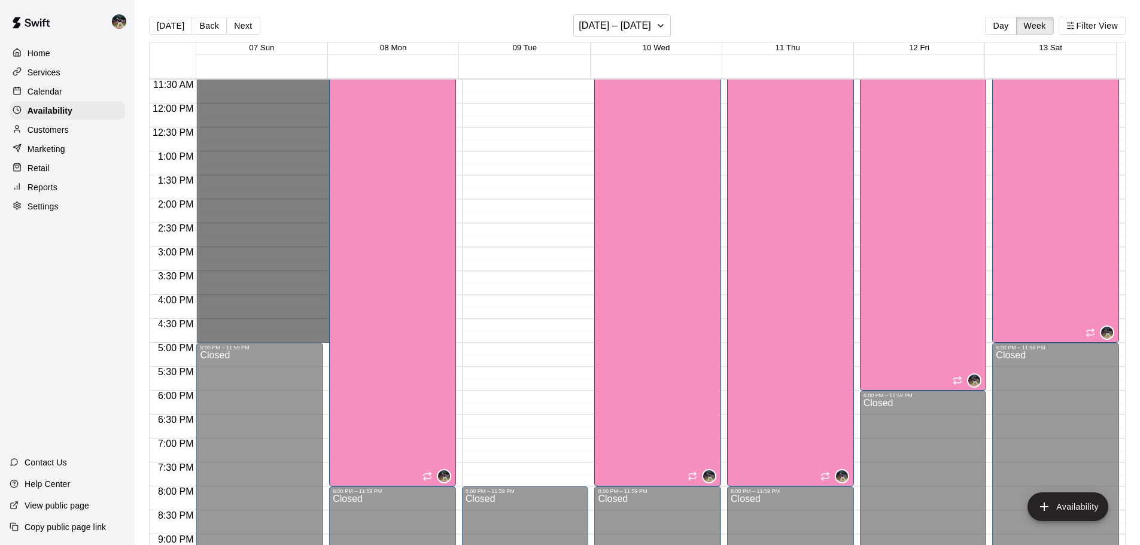
drag, startPoint x: 289, startPoint y: 262, endPoint x: 297, endPoint y: 343, distance: 81.8
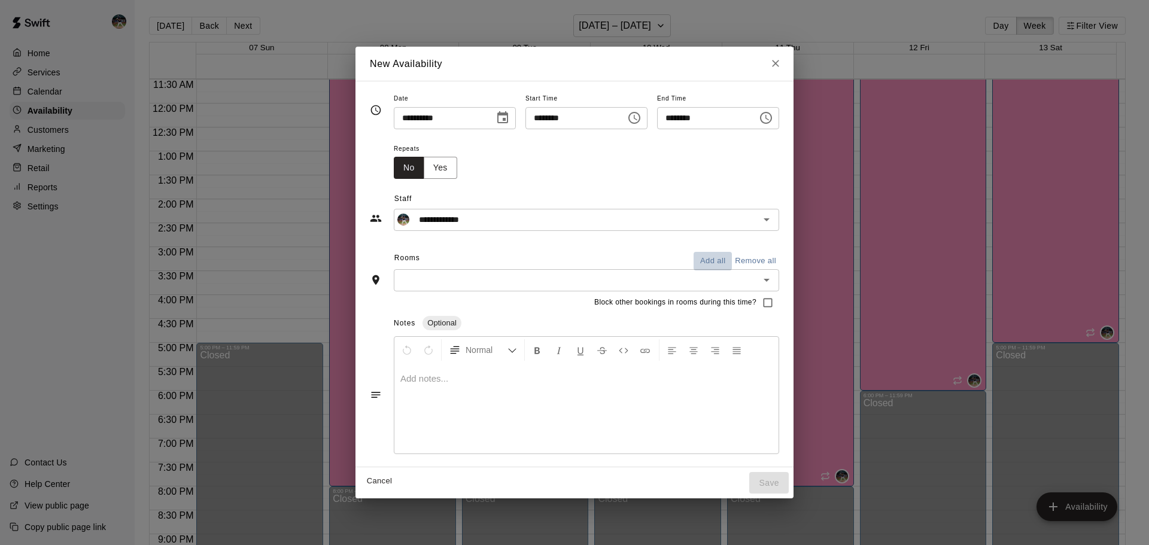
click at [727, 263] on button "Add all" at bounding box center [713, 261] width 38 height 19
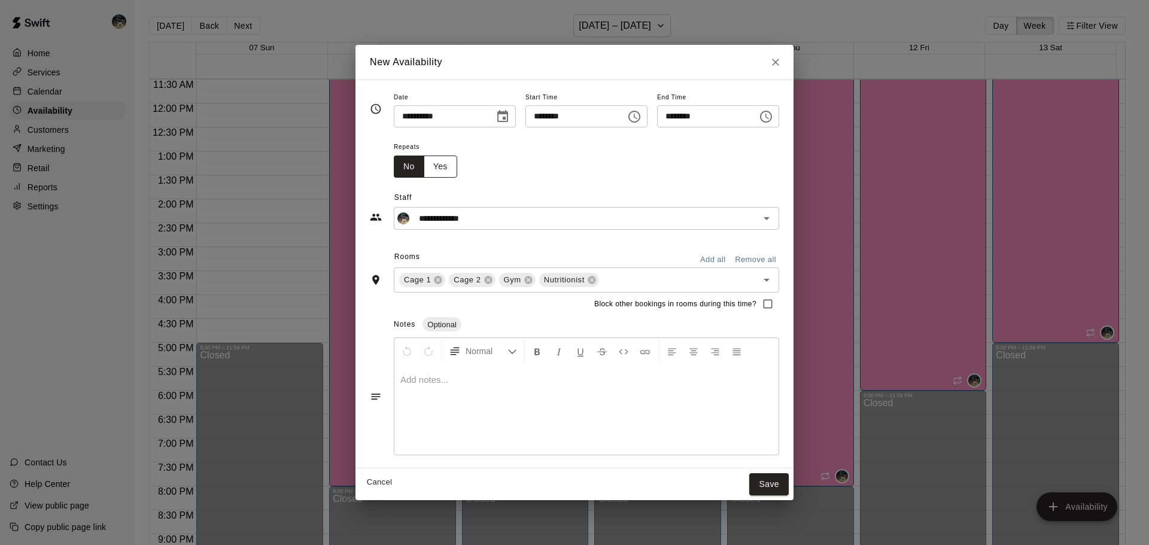
drag, startPoint x: 405, startPoint y: 162, endPoint x: 418, endPoint y: 166, distance: 13.1
click at [424, 162] on button "Yes" at bounding box center [441, 167] width 34 height 22
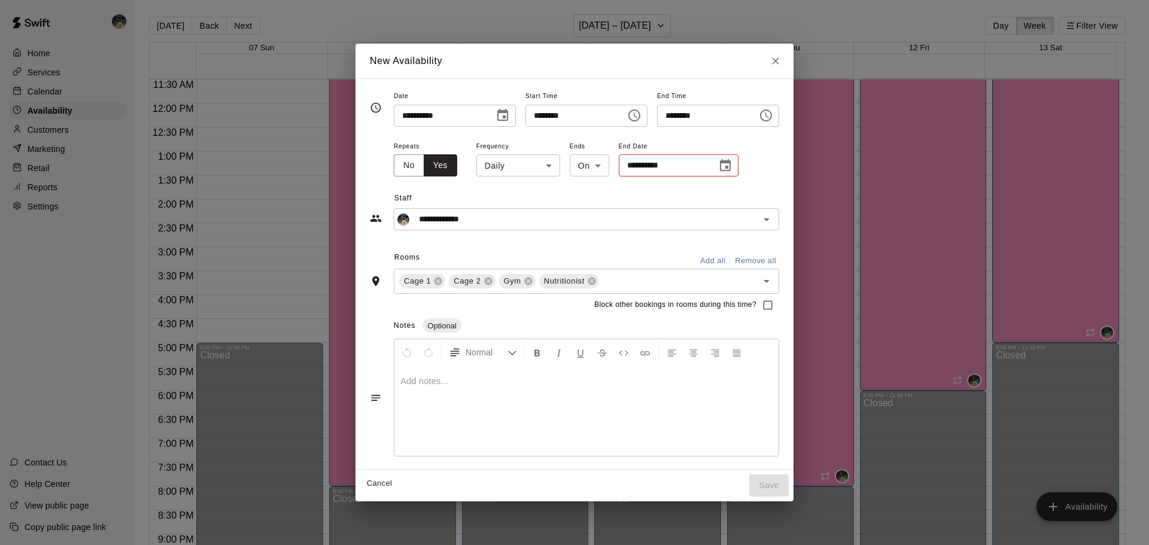
click at [474, 167] on body "Home Services Calendar Availability Customers Marketing Retail Reports Settings…" at bounding box center [574, 282] width 1149 height 564
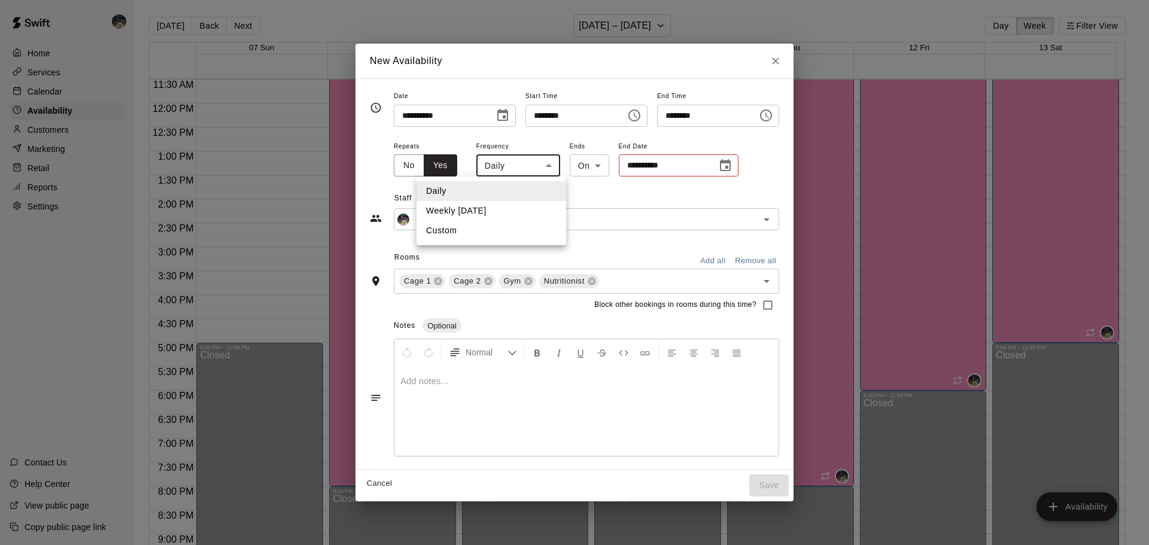
click at [493, 216] on li "Weekly [DATE]" at bounding box center [492, 211] width 150 height 20
type input "******"
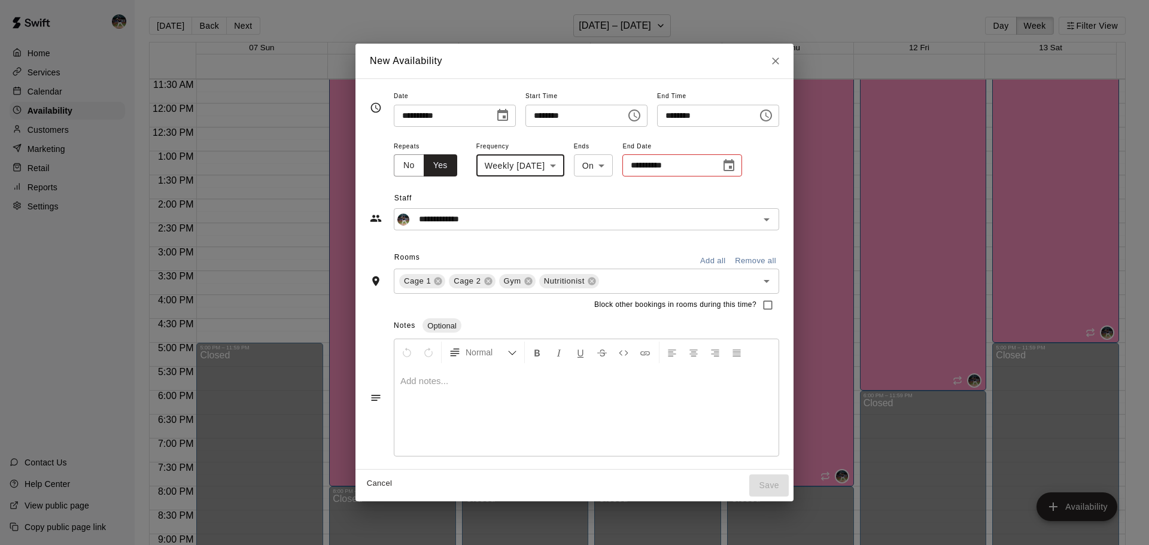
click at [722, 164] on icon "Choose date" at bounding box center [729, 166] width 14 height 14
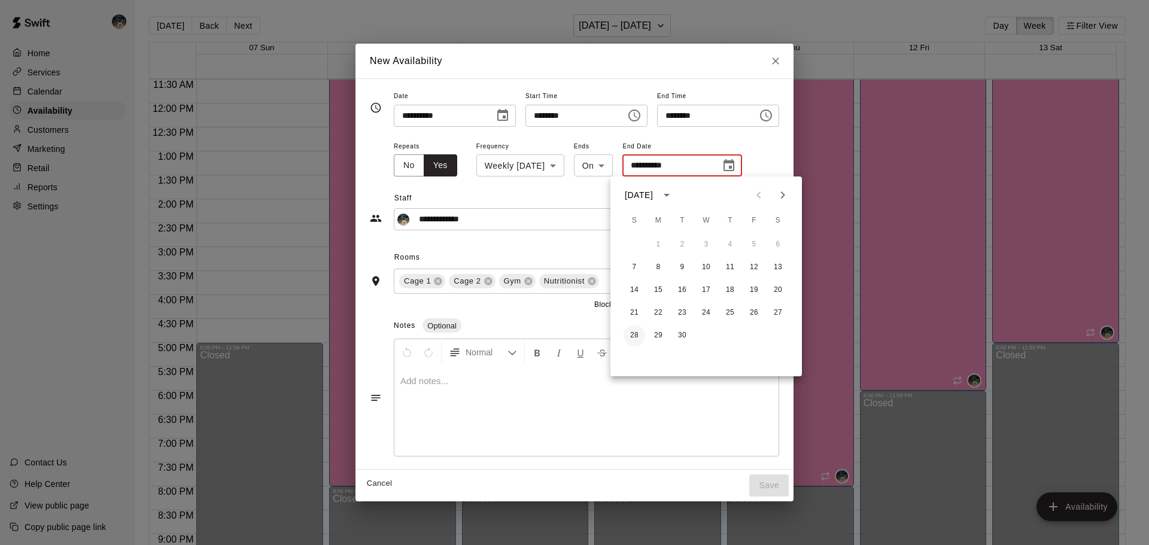
click at [636, 332] on button "28" at bounding box center [635, 336] width 22 height 22
type input "**********"
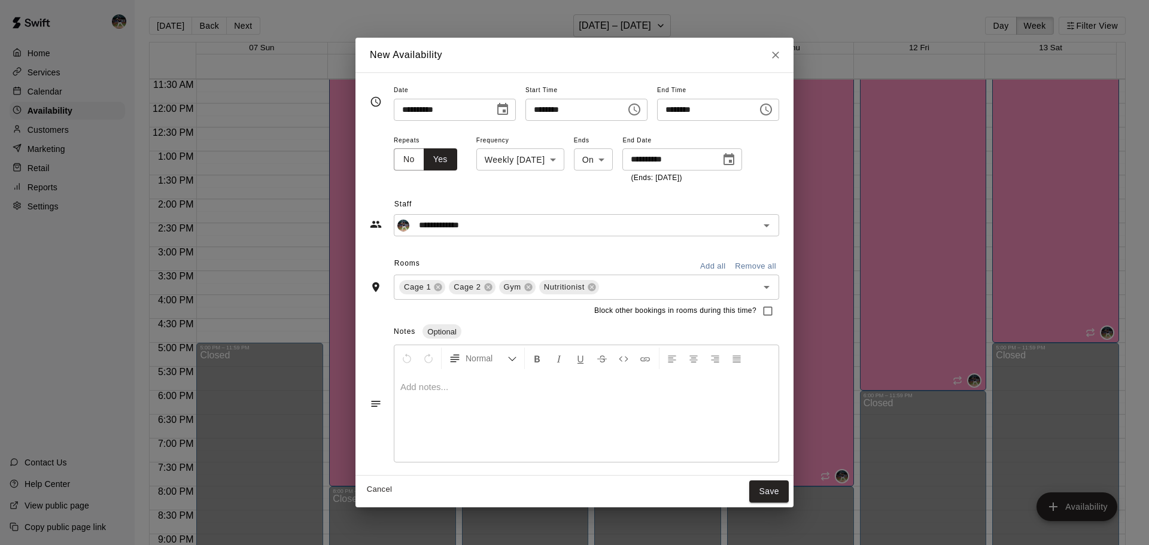
click at [794, 503] on div "Cancel Save" at bounding box center [575, 492] width 438 height 32
click at [789, 497] on button "Save" at bounding box center [769, 492] width 40 height 22
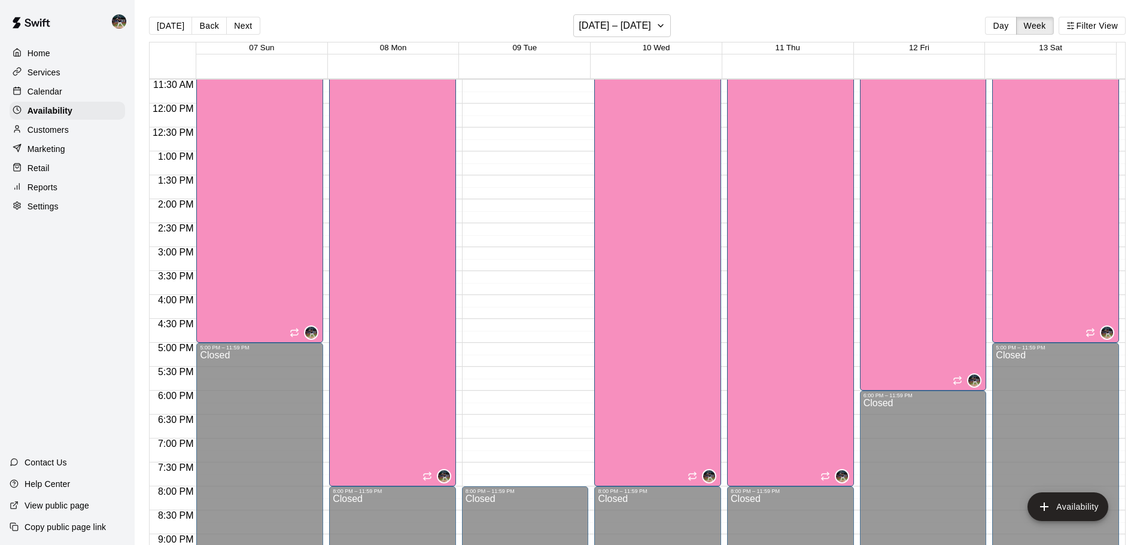
scroll to position [431, 0]
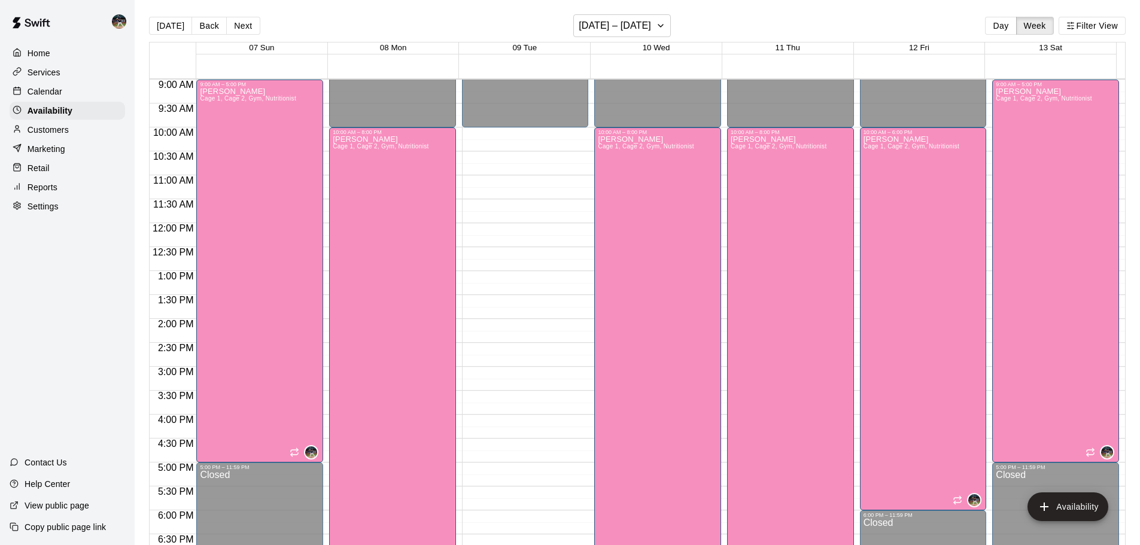
click at [221, 35] on div "[DATE] Back Next [DATE] – [DATE] Day Week Filter View" at bounding box center [637, 28] width 977 height 28
click at [247, 24] on button "Next" at bounding box center [243, 26] width 34 height 18
click at [242, 26] on button "Next" at bounding box center [243, 26] width 34 height 18
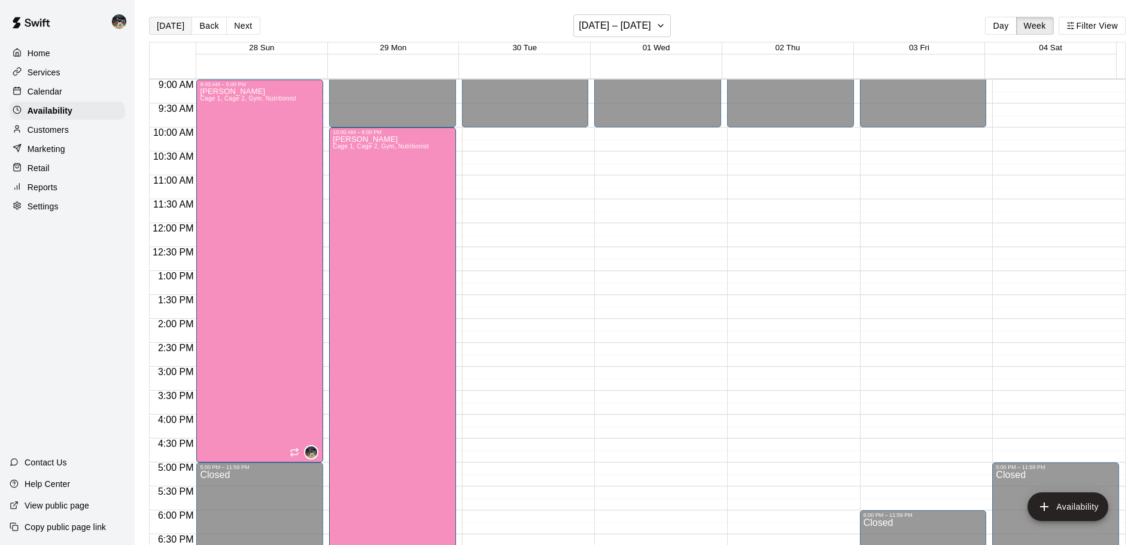
click at [171, 31] on button "[DATE]" at bounding box center [170, 26] width 43 height 18
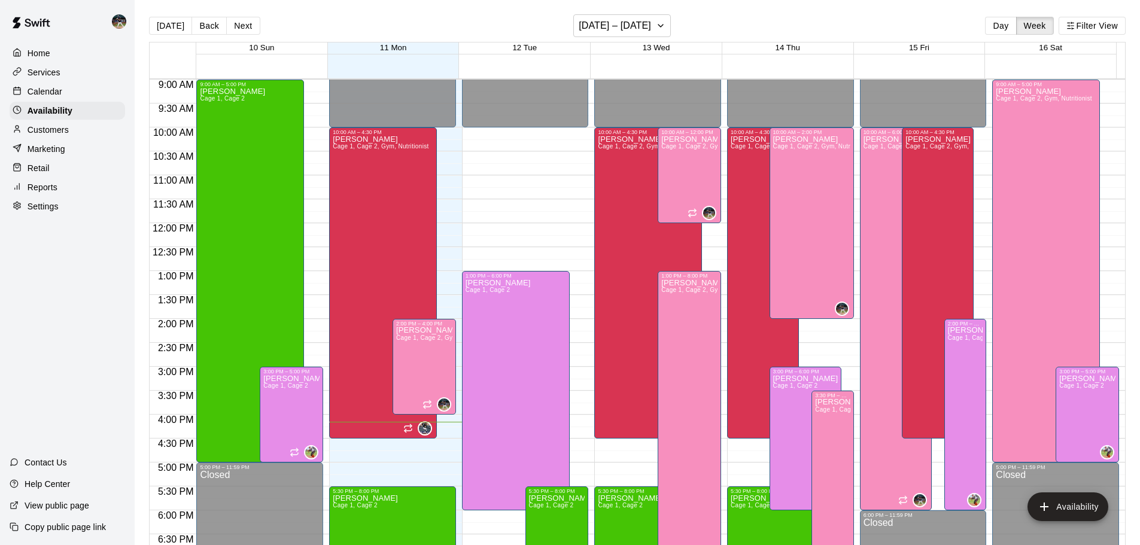
click at [76, 86] on div "Calendar" at bounding box center [68, 92] width 116 height 18
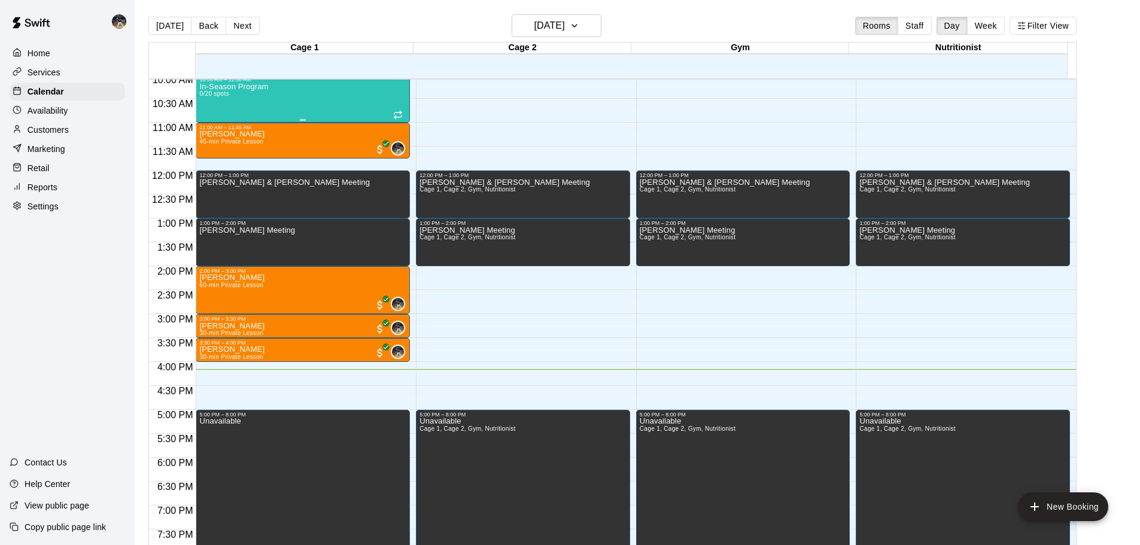
scroll to position [454, 0]
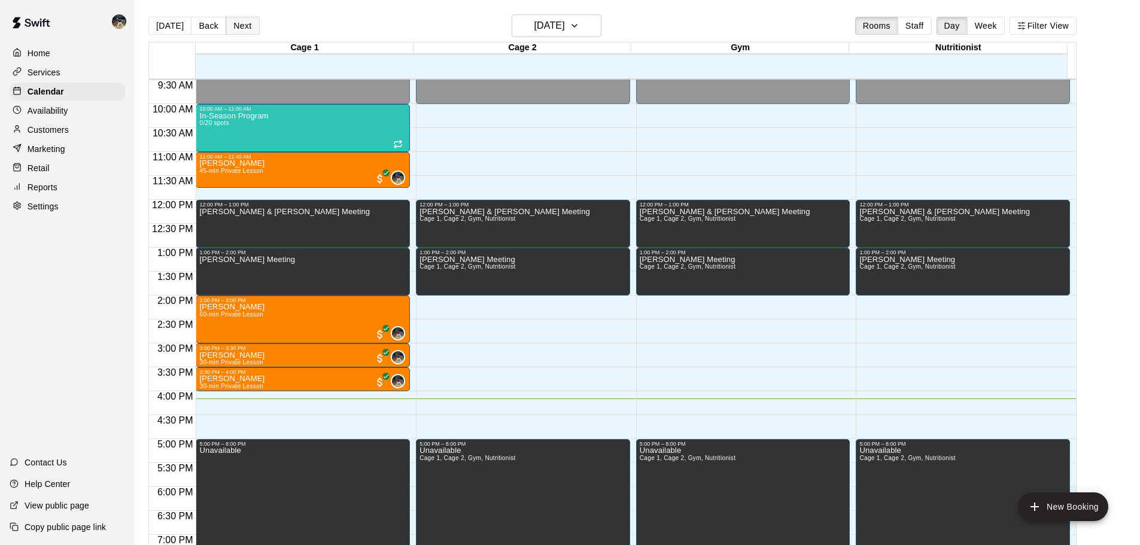
click at [250, 32] on button "Next" at bounding box center [243, 26] width 34 height 18
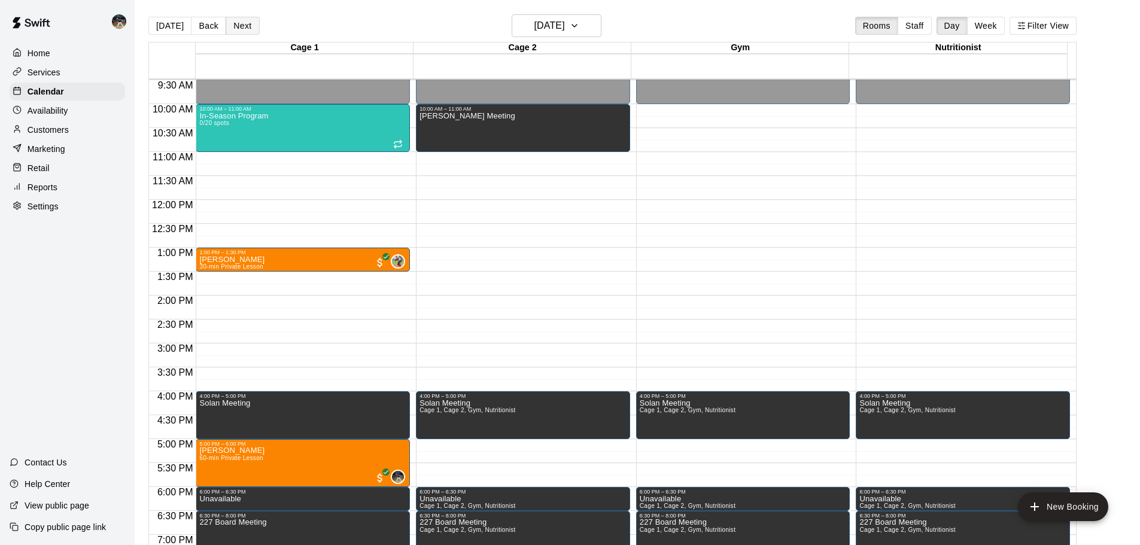
click at [236, 29] on button "Next" at bounding box center [243, 26] width 34 height 18
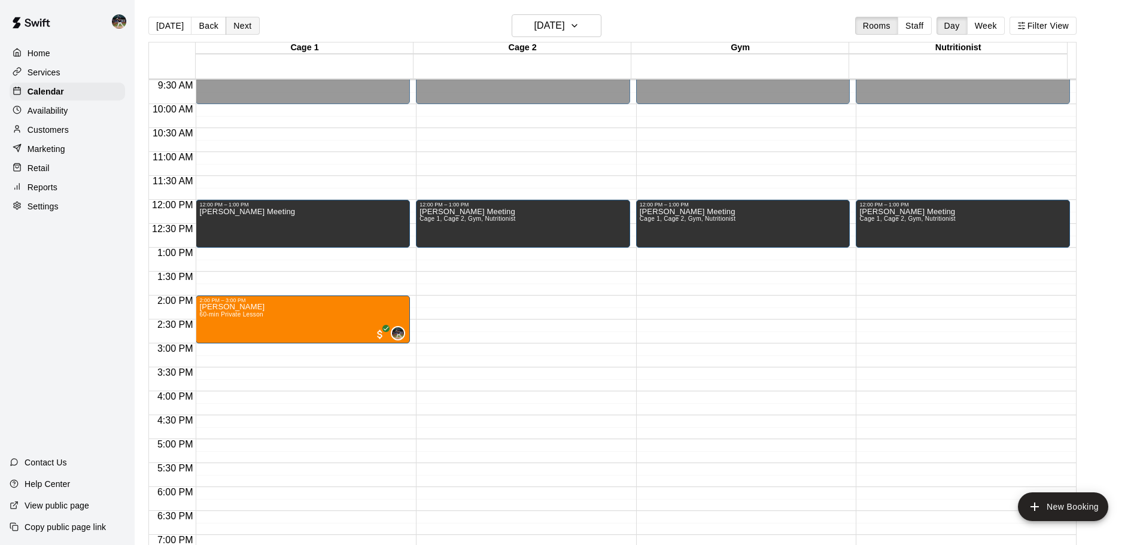
click at [236, 29] on button "Next" at bounding box center [243, 26] width 34 height 18
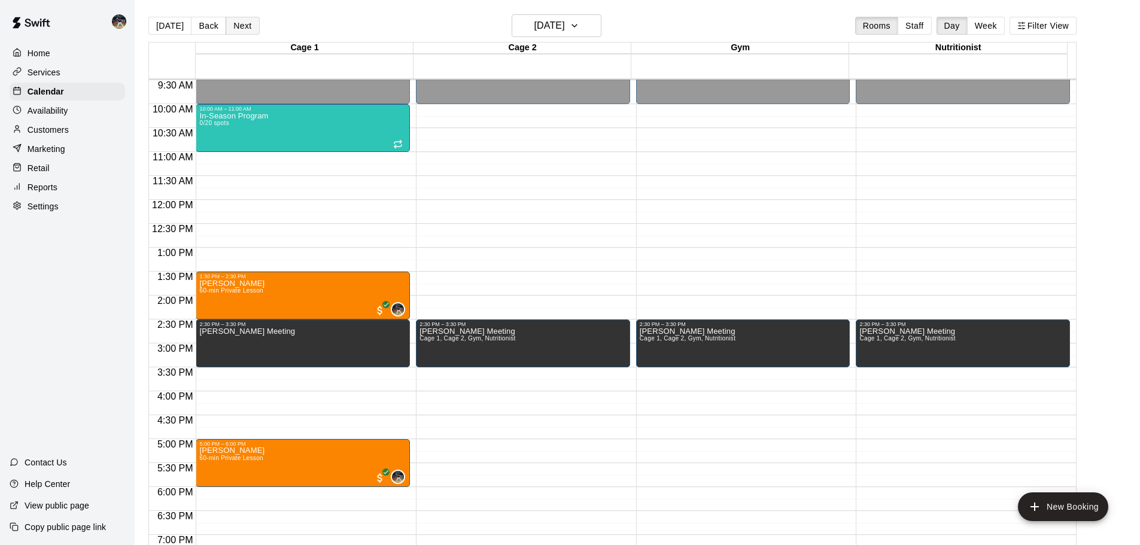
click at [236, 29] on button "Next" at bounding box center [243, 26] width 34 height 18
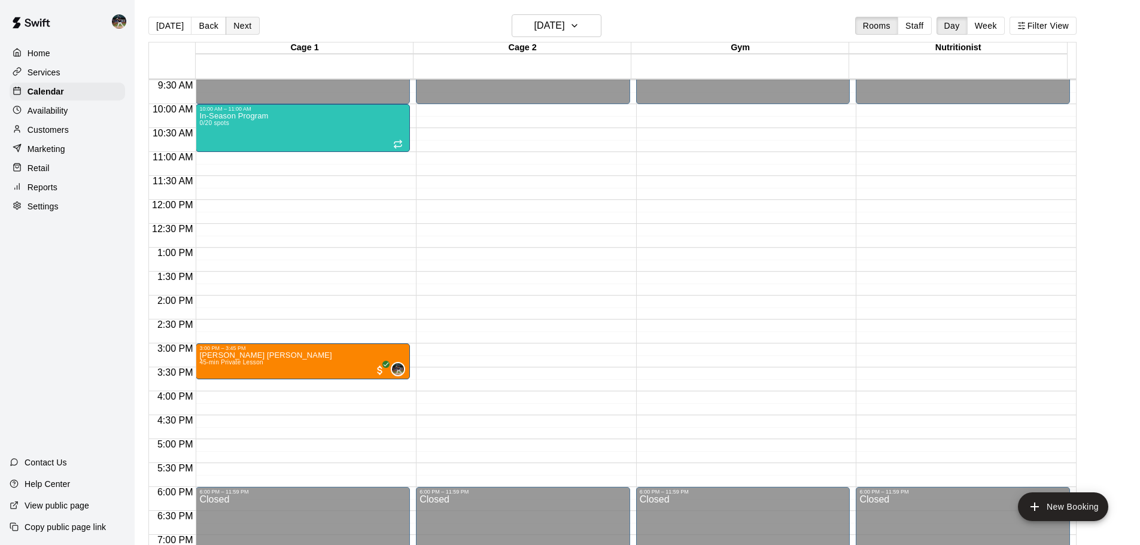
click at [236, 29] on button "Next" at bounding box center [243, 26] width 34 height 18
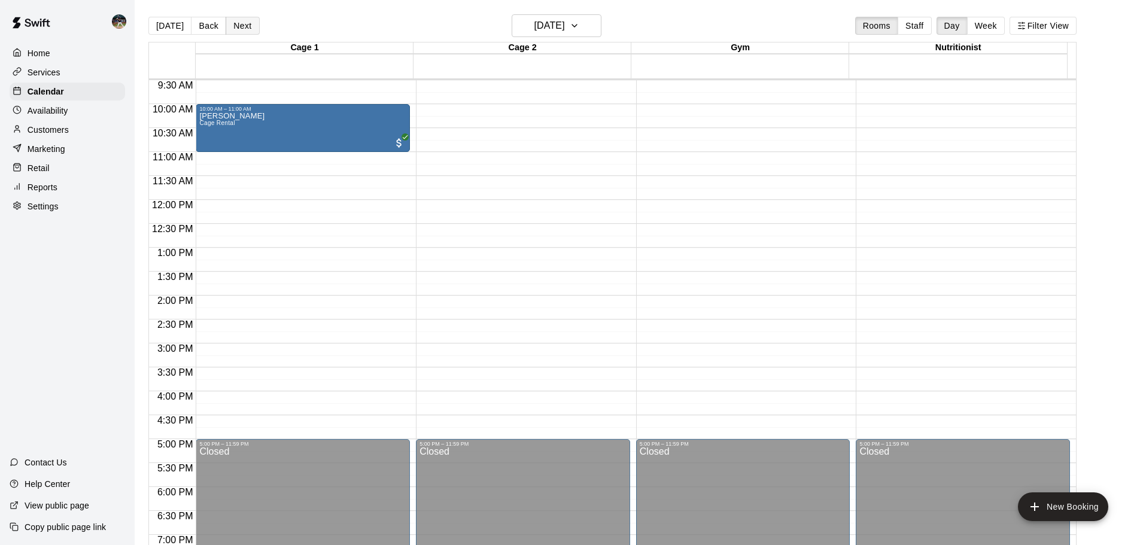
click at [236, 29] on button "Next" at bounding box center [243, 26] width 34 height 18
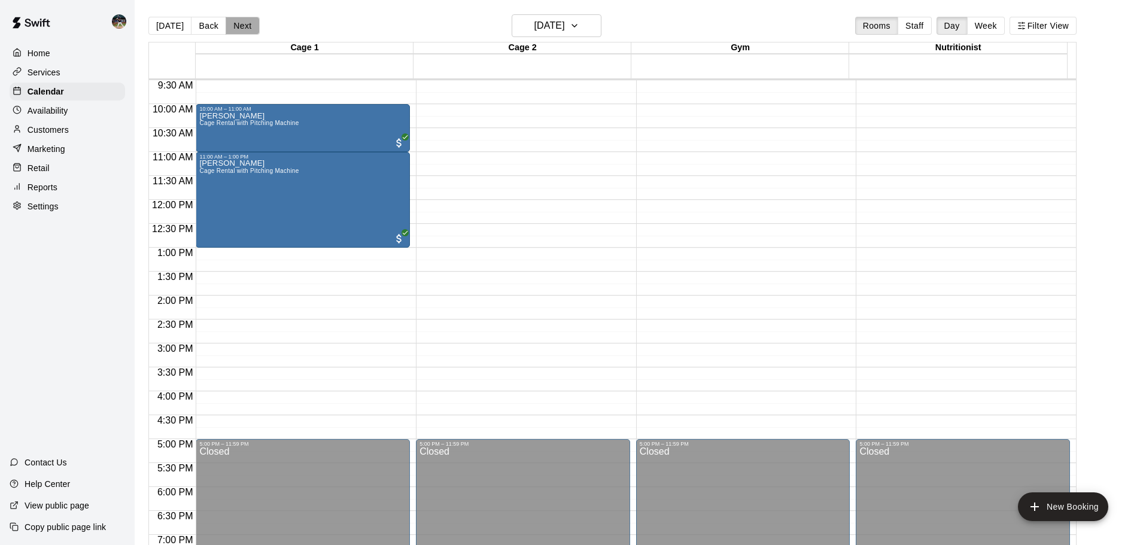
click at [236, 29] on button "Next" at bounding box center [243, 26] width 34 height 18
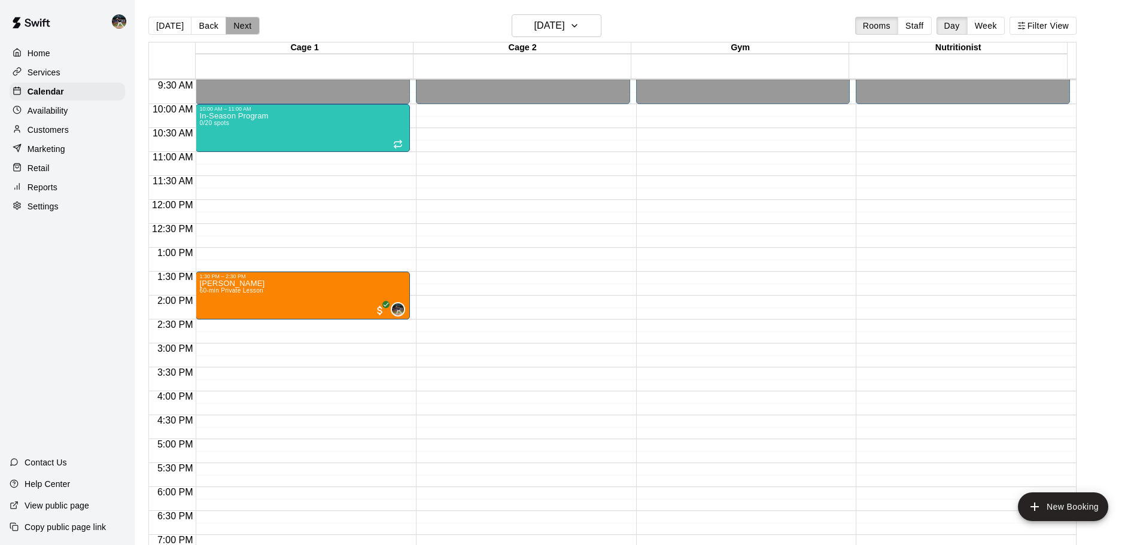
click at [236, 29] on button "Next" at bounding box center [243, 26] width 34 height 18
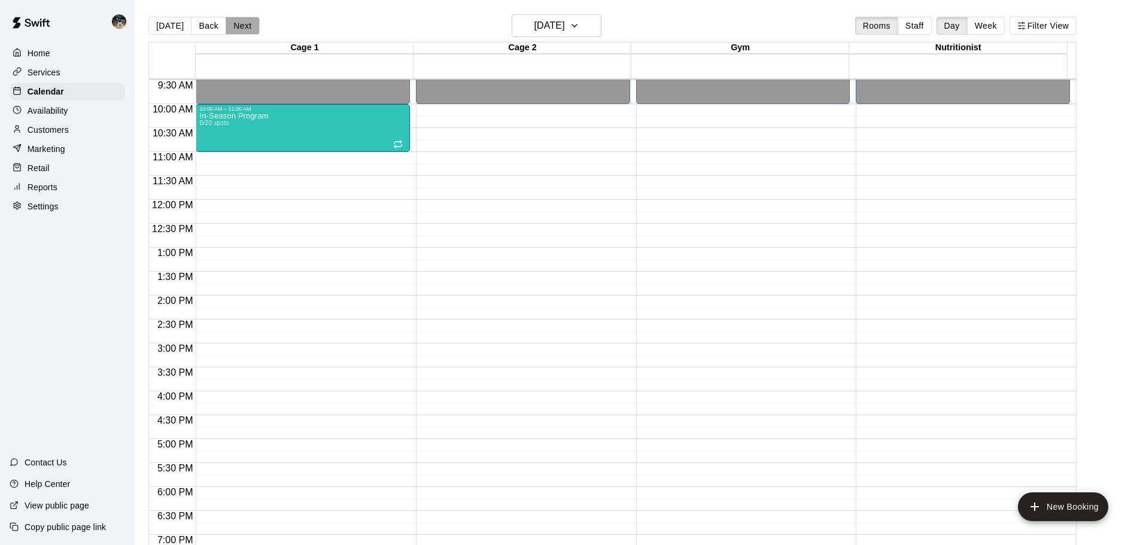
click at [236, 29] on button "Next" at bounding box center [243, 26] width 34 height 18
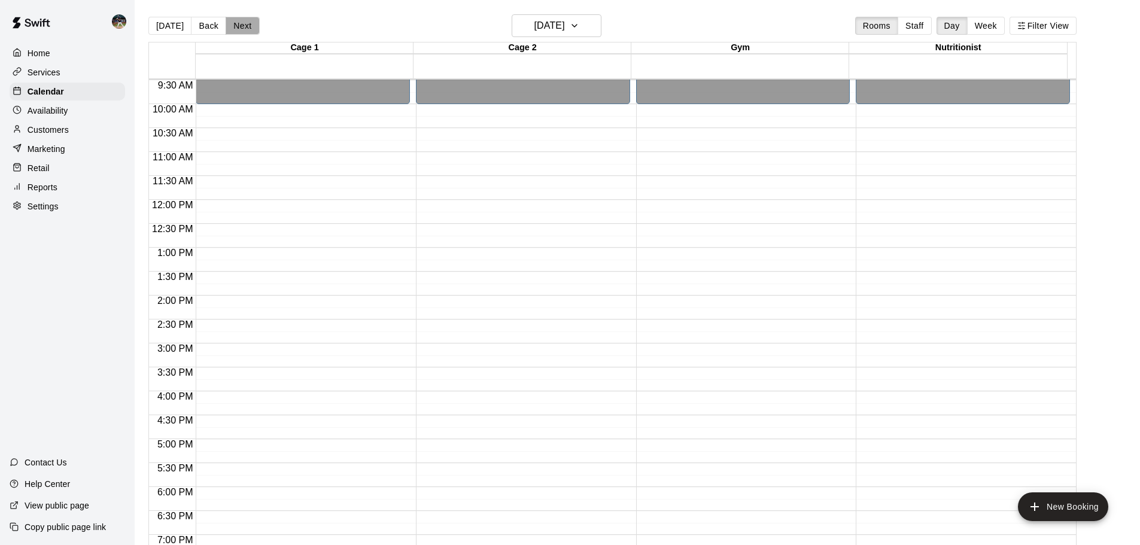
click at [236, 29] on button "Next" at bounding box center [243, 26] width 34 height 18
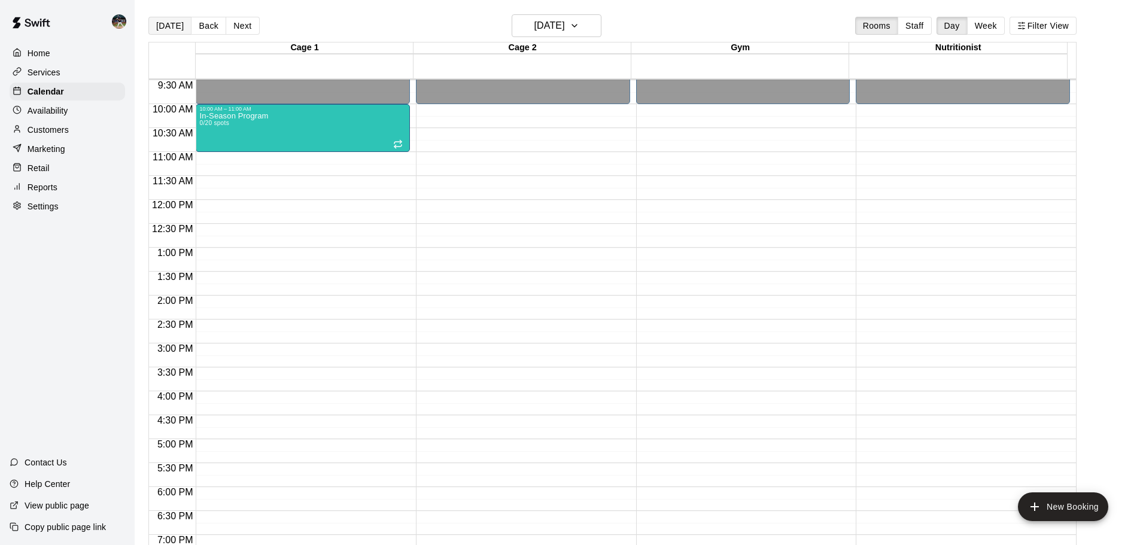
click at [174, 28] on button "[DATE]" at bounding box center [169, 26] width 43 height 18
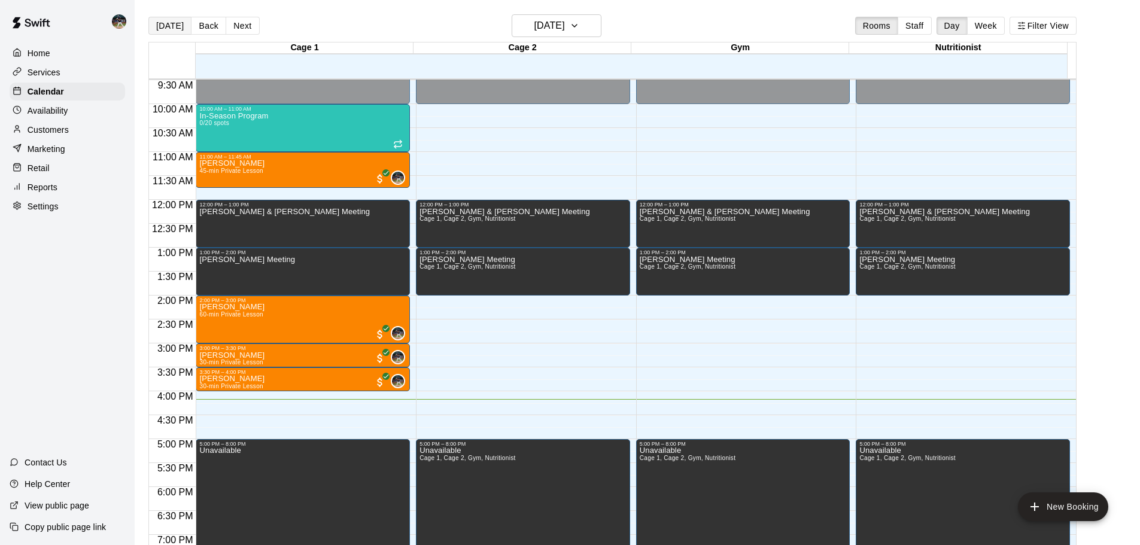
drag, startPoint x: 142, startPoint y: 19, endPoint x: 178, endPoint y: 22, distance: 36.0
click at [150, 19] on div "[DATE] Back [DATE][DATE] Rooms Staff Day Week Filter View Cage 1 11 Mon Cage 2 …" at bounding box center [612, 286] width 946 height 545
click at [178, 23] on button "[DATE]" at bounding box center [169, 26] width 43 height 18
